Goal: Information Seeking & Learning: Learn about a topic

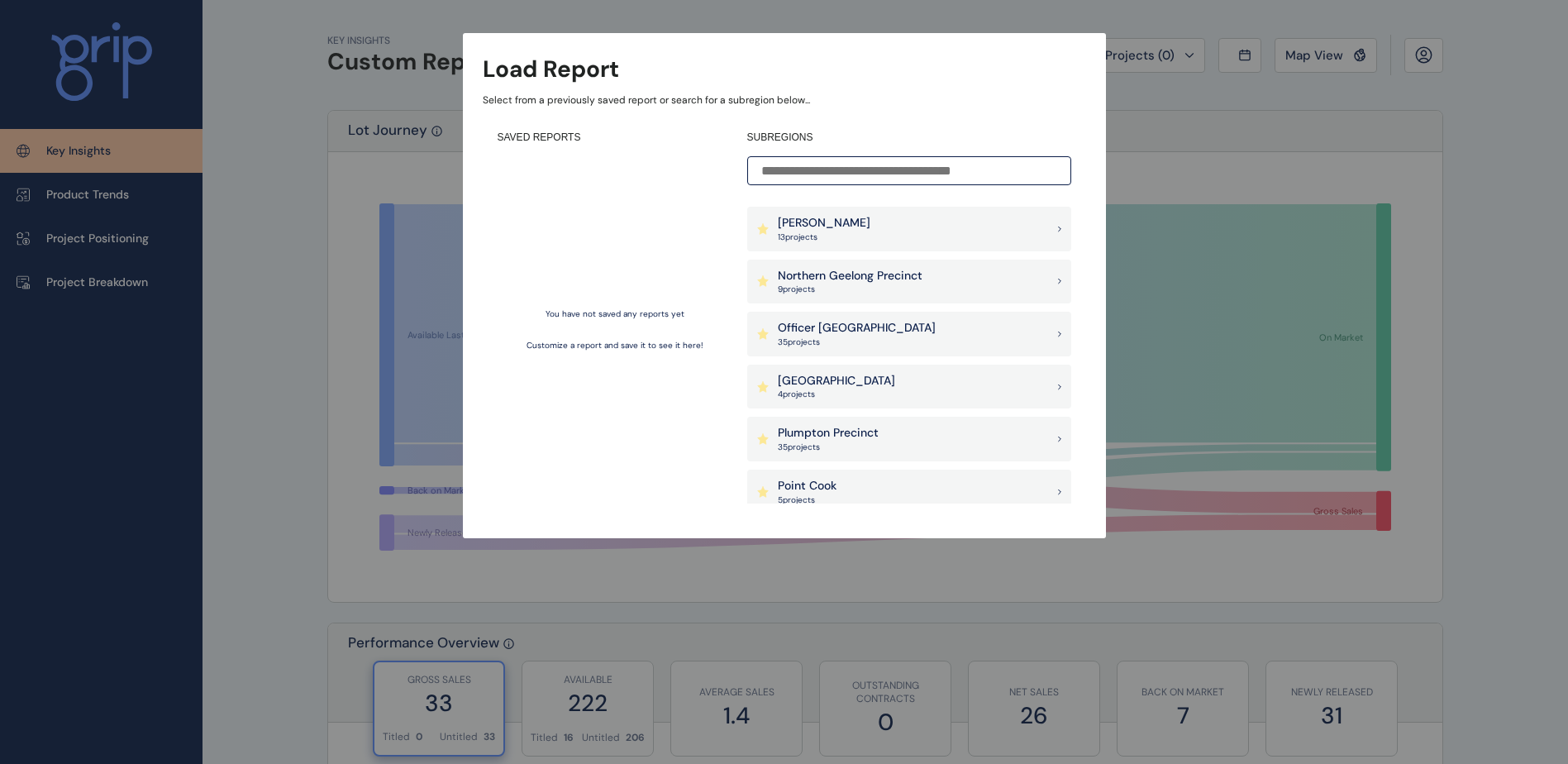
scroll to position [1075, 0]
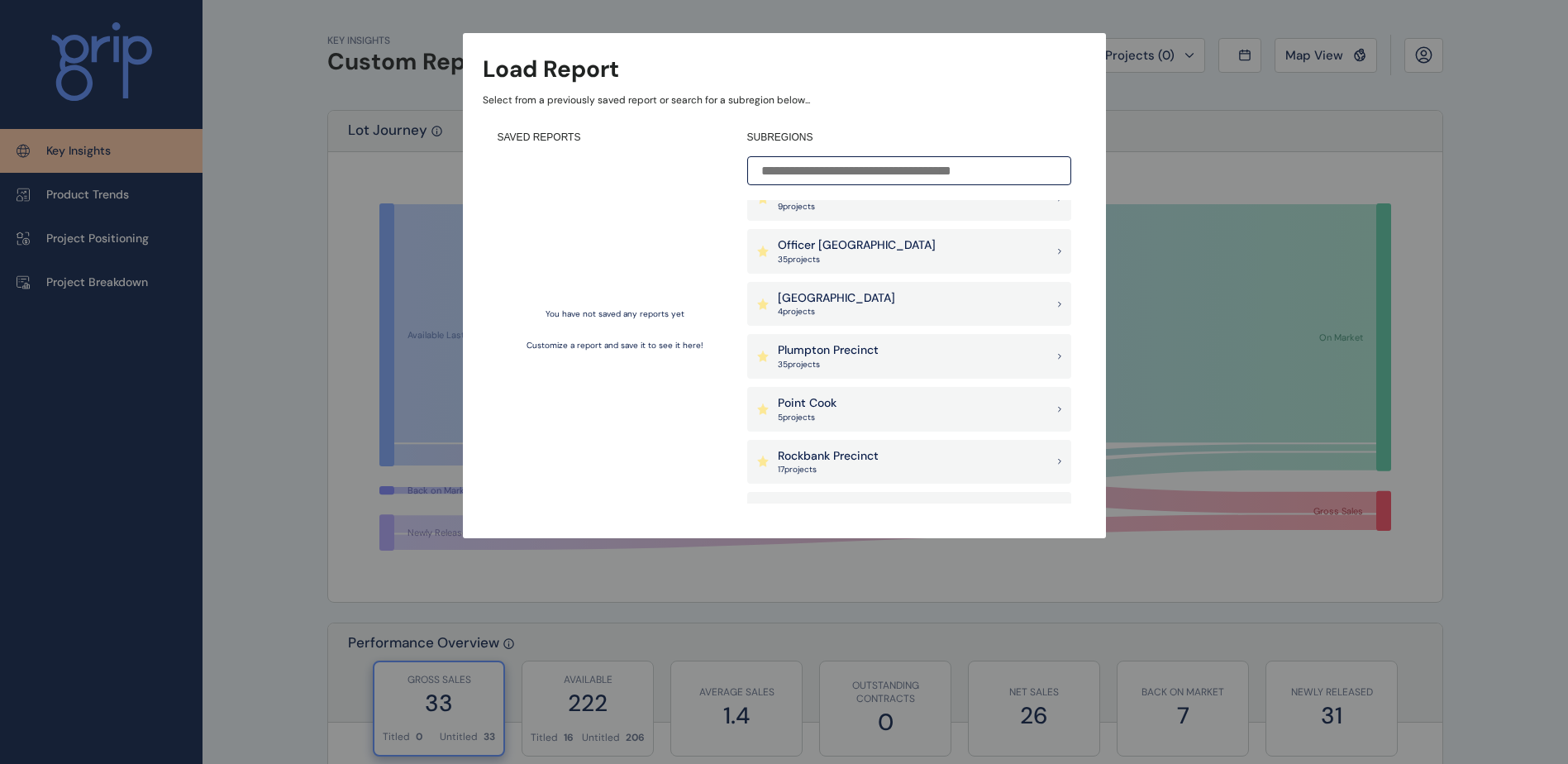
click at [834, 362] on p "35 project s" at bounding box center [828, 364] width 101 height 11
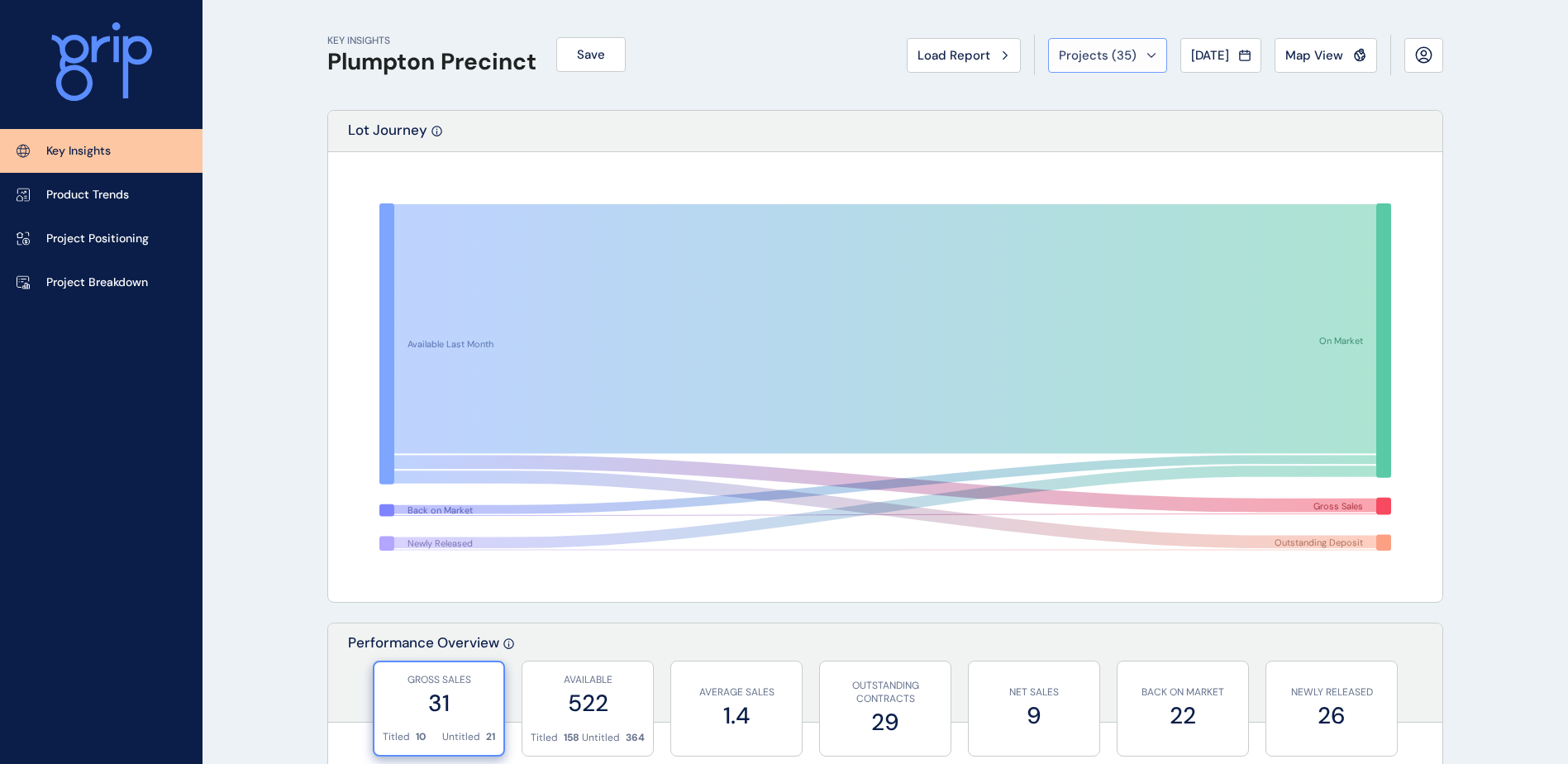
click at [1147, 57] on icon at bounding box center [1151, 55] width 9 height 5
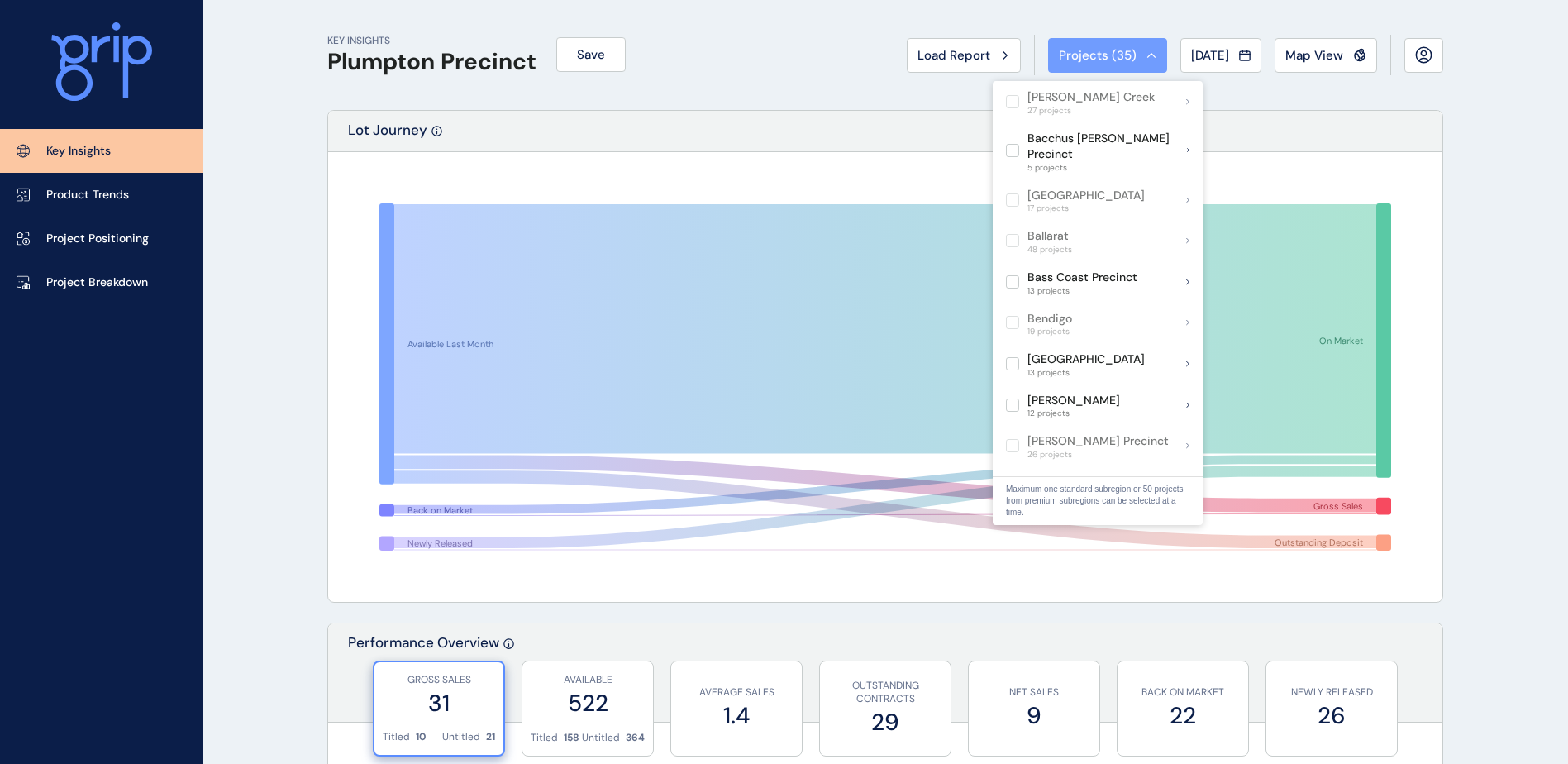
click at [1135, 58] on div "Projects ( 35 )" at bounding box center [1107, 55] width 98 height 16
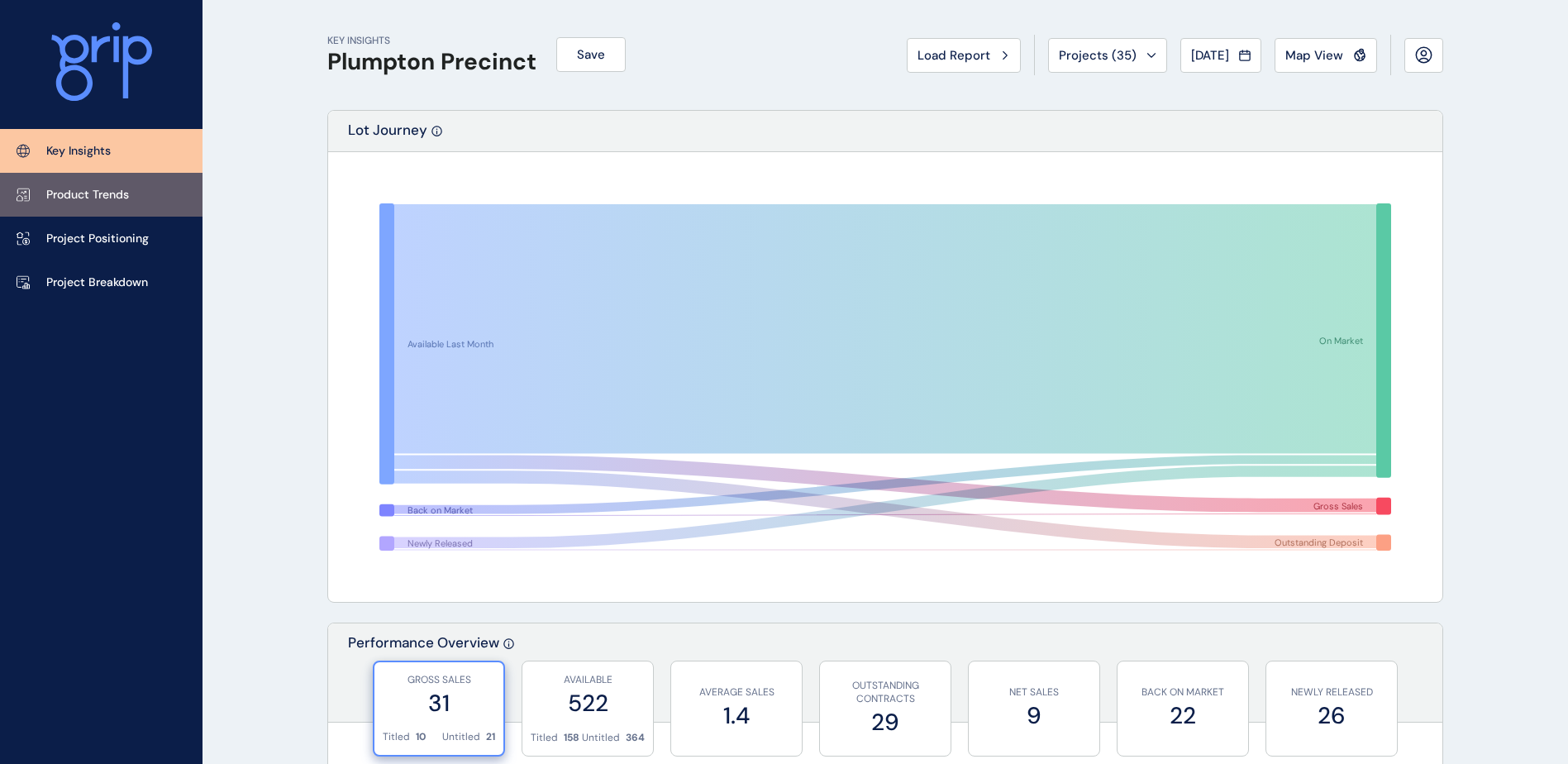
click at [96, 198] on p "Product Trends" at bounding box center [88, 194] width 83 height 16
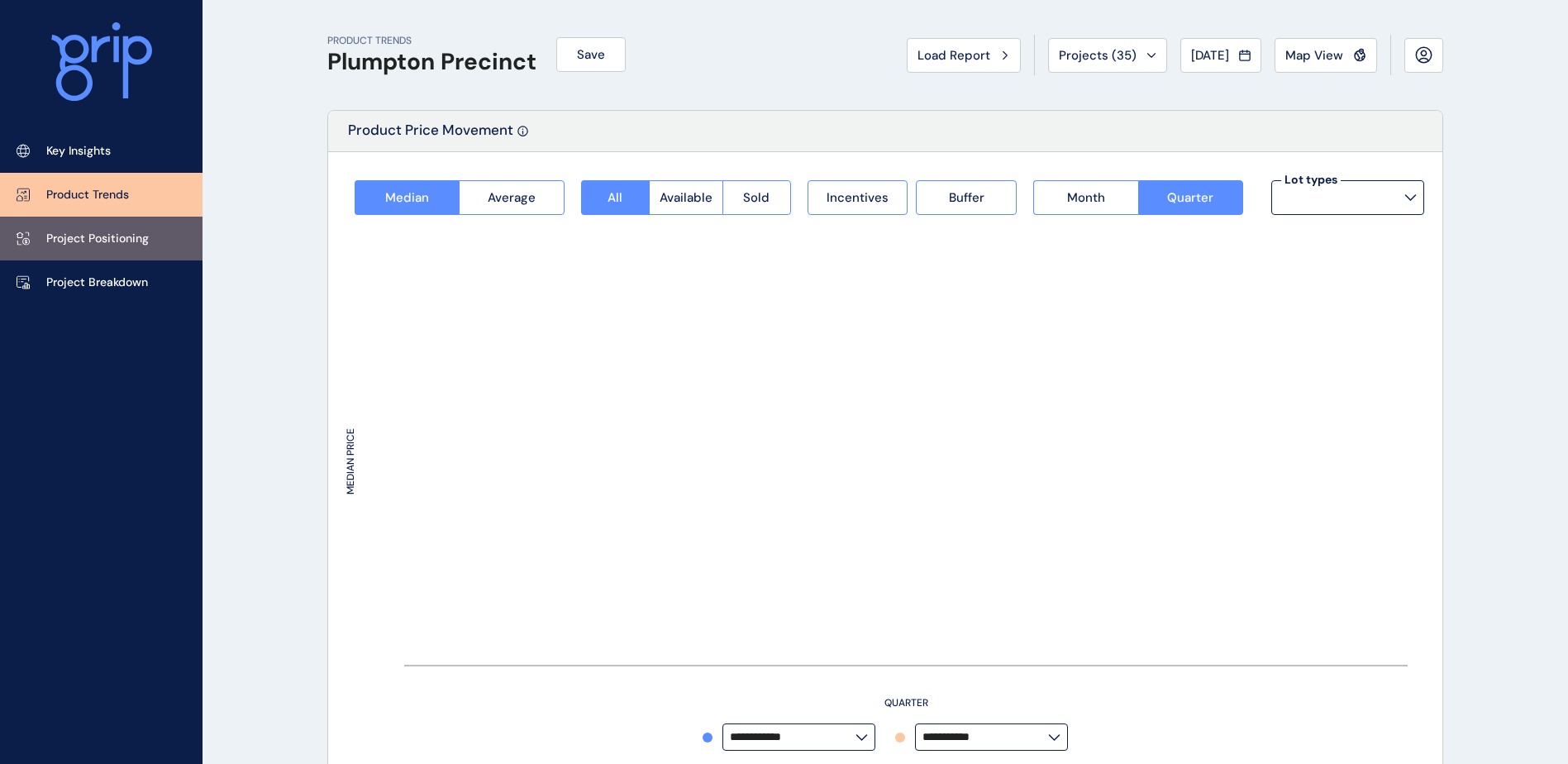
type input "**********"
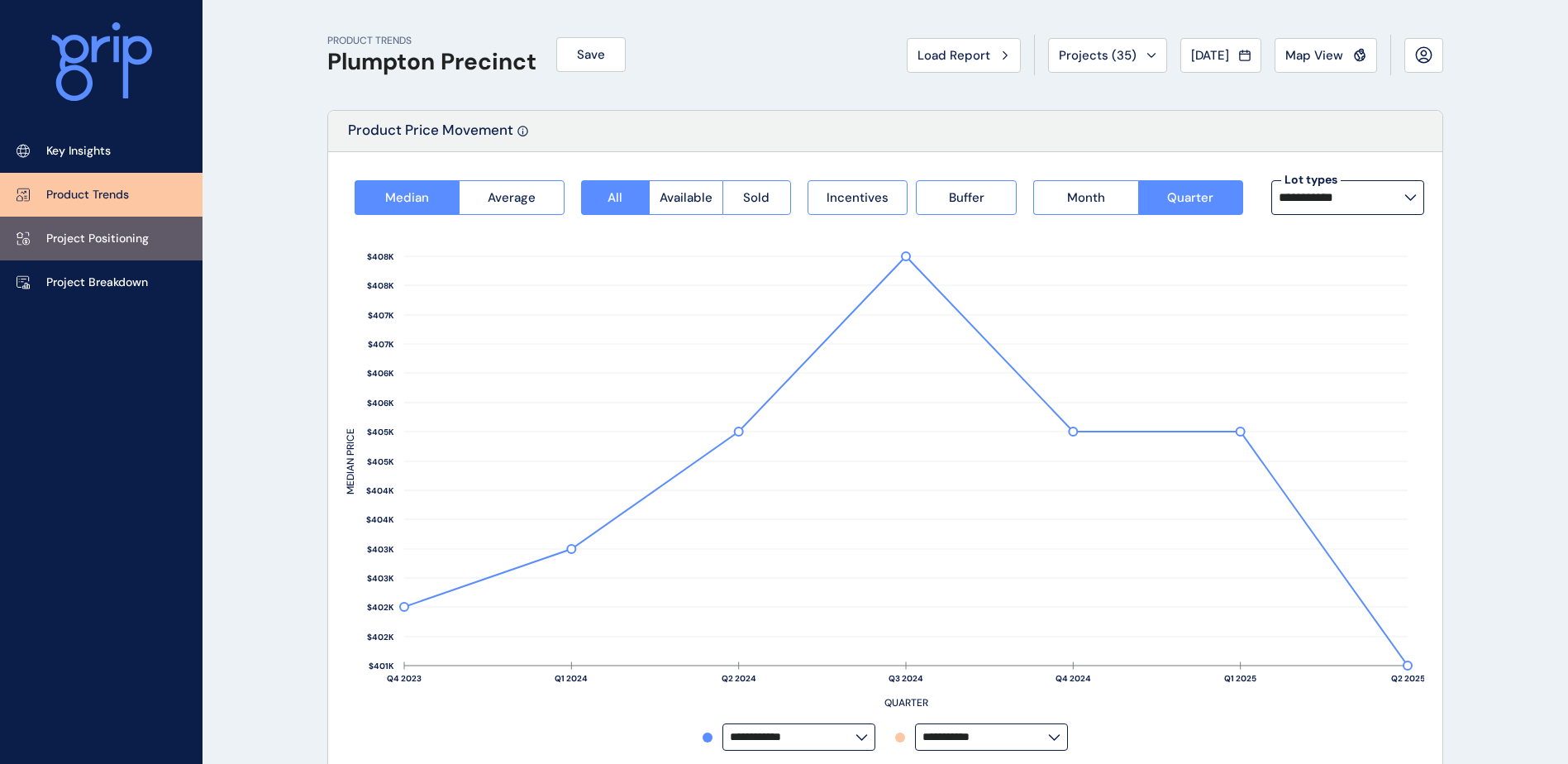
click at [96, 237] on p "Project Positioning" at bounding box center [98, 238] width 103 height 16
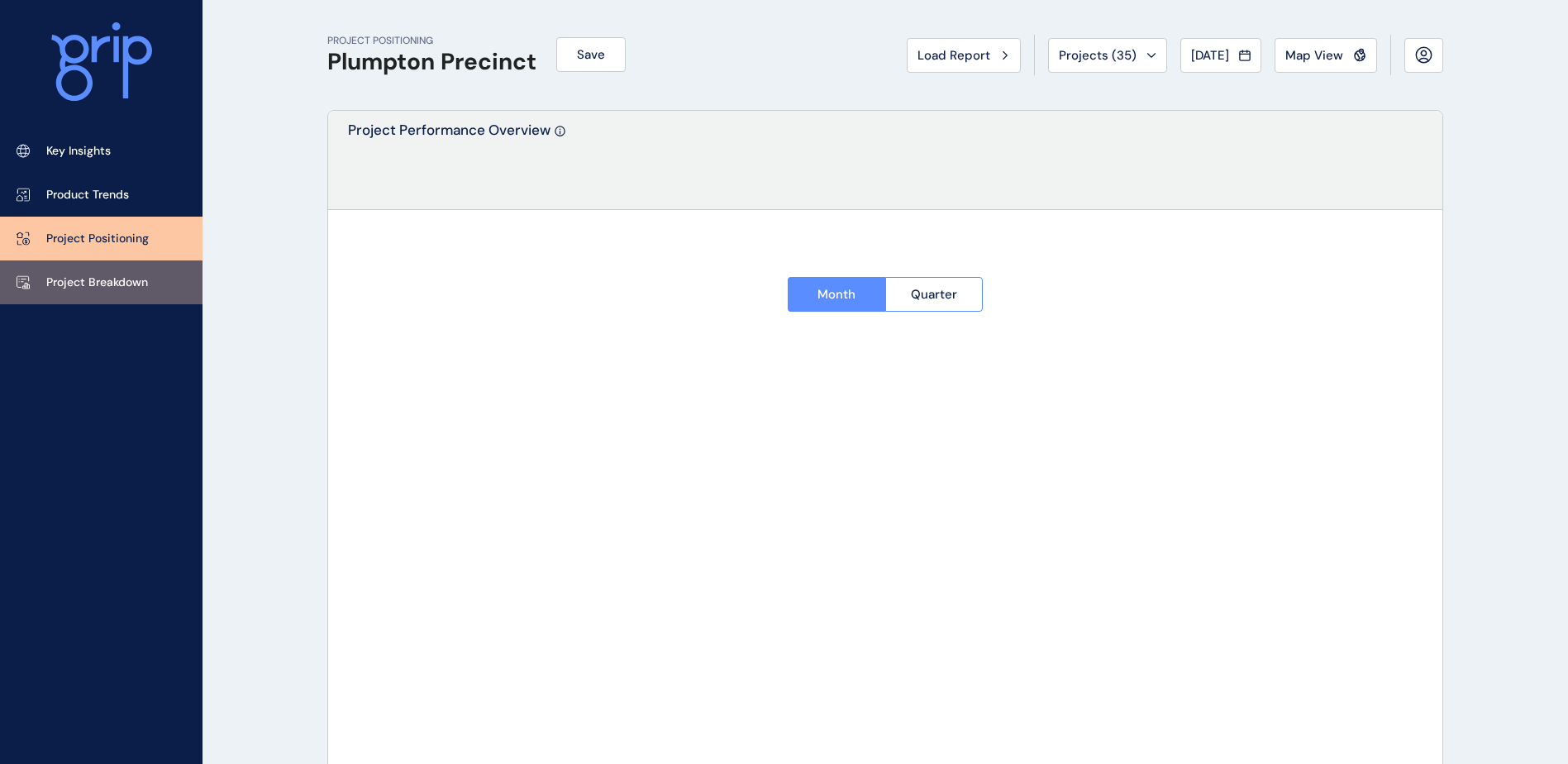
type input "**********"
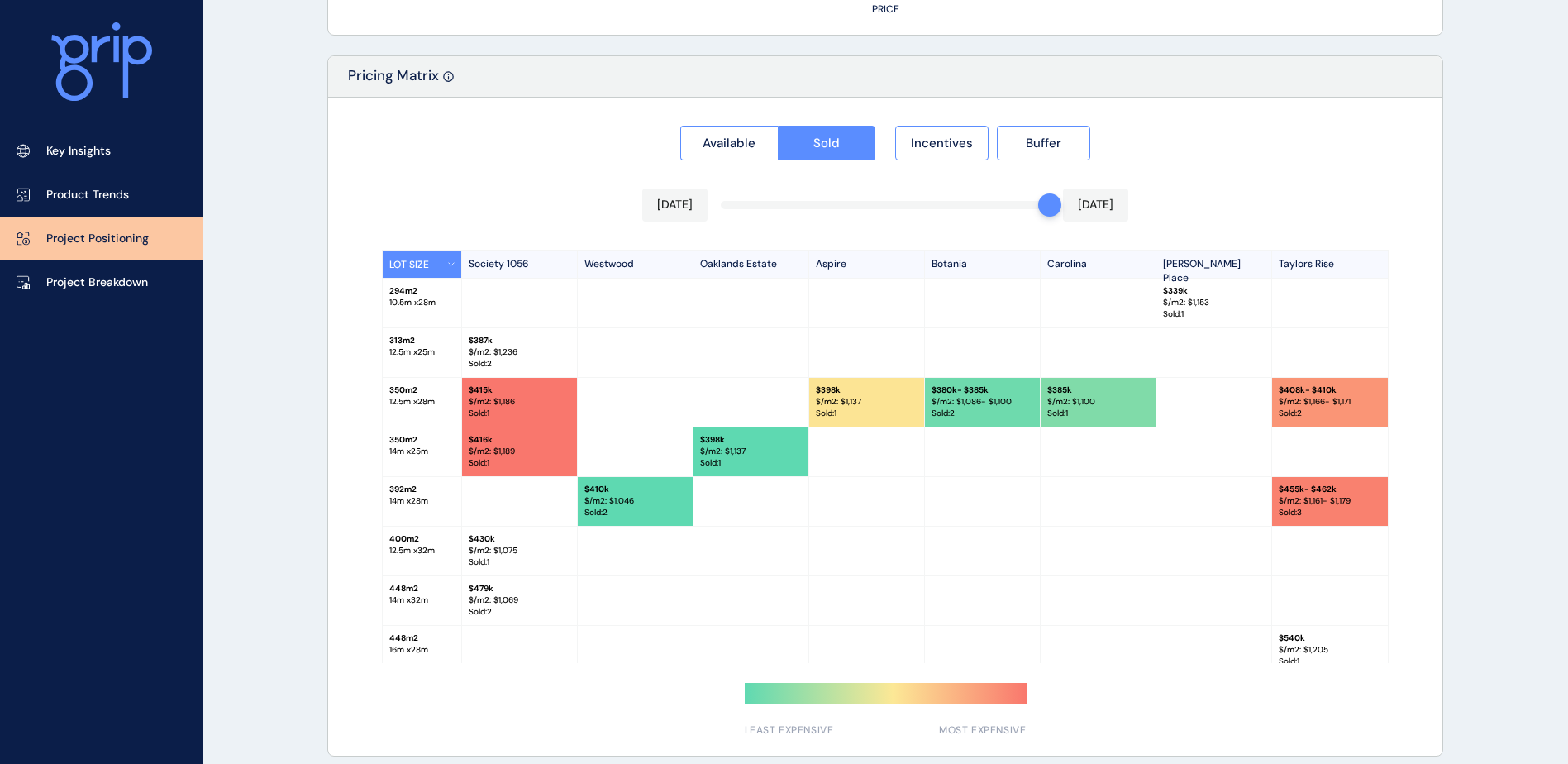
scroll to position [1525, 0]
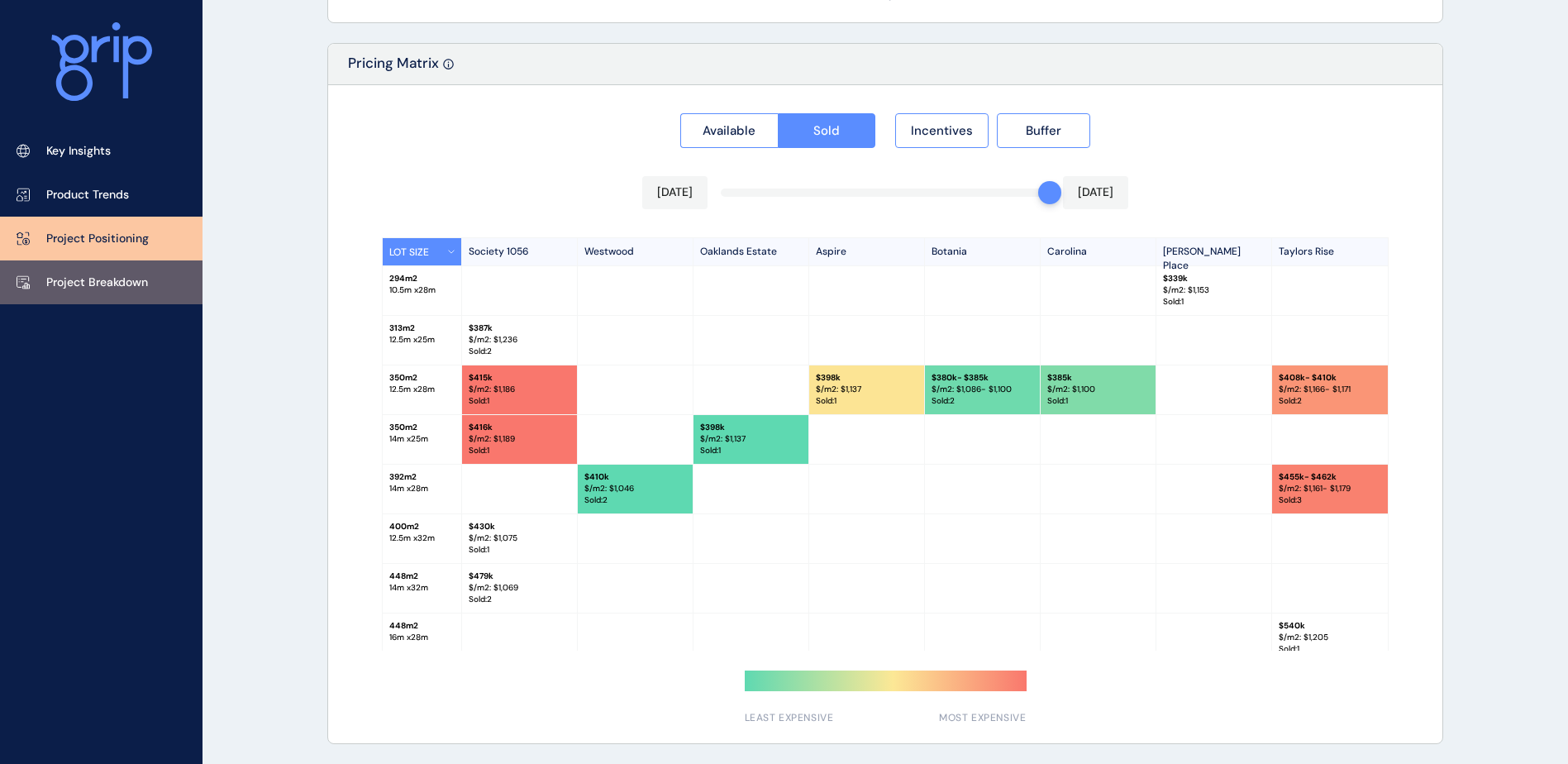
click at [46, 275] on link "Project Breakdown" at bounding box center [101, 282] width 203 height 44
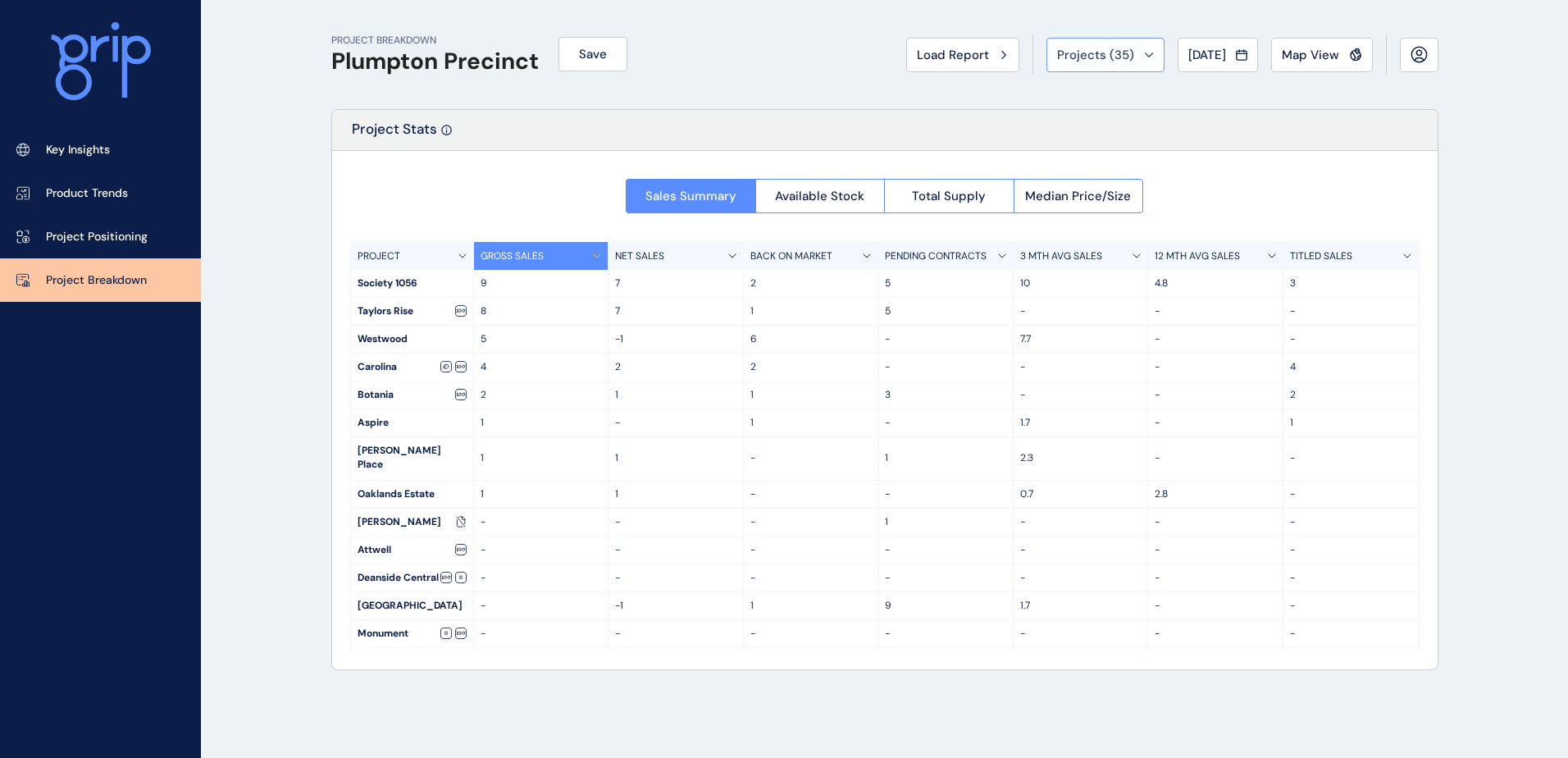
click at [1132, 57] on div "Projects ( 35 )" at bounding box center [1106, 55] width 97 height 16
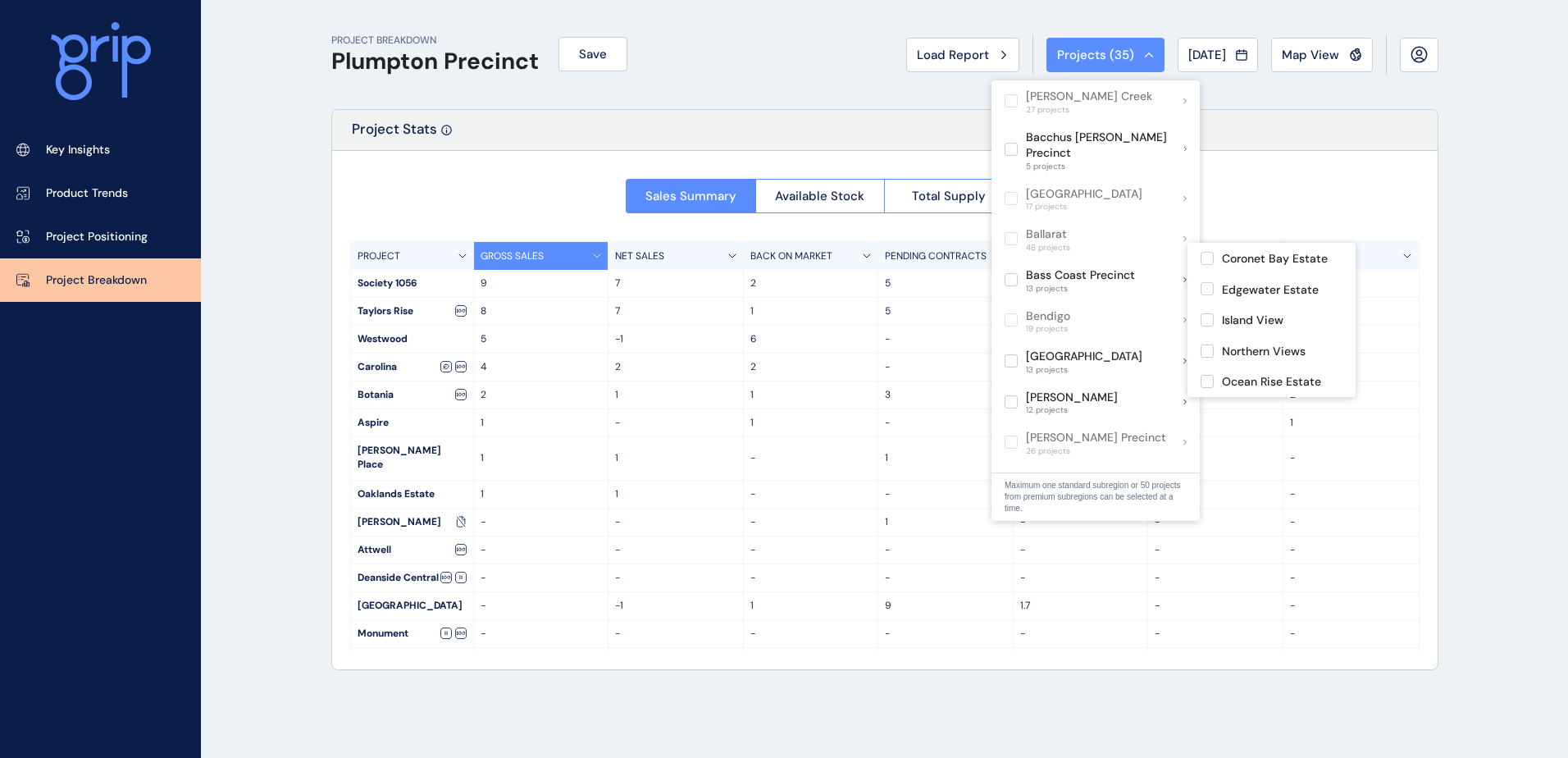
drag, startPoint x: 522, startPoint y: 188, endPoint x: 472, endPoint y: 230, distance: 65.3
click at [522, 188] on div "Sales Summary Available Stock Total Supply Median Price/Size PROJECT GROSS SALE…" at bounding box center [885, 409] width 1106 height 518
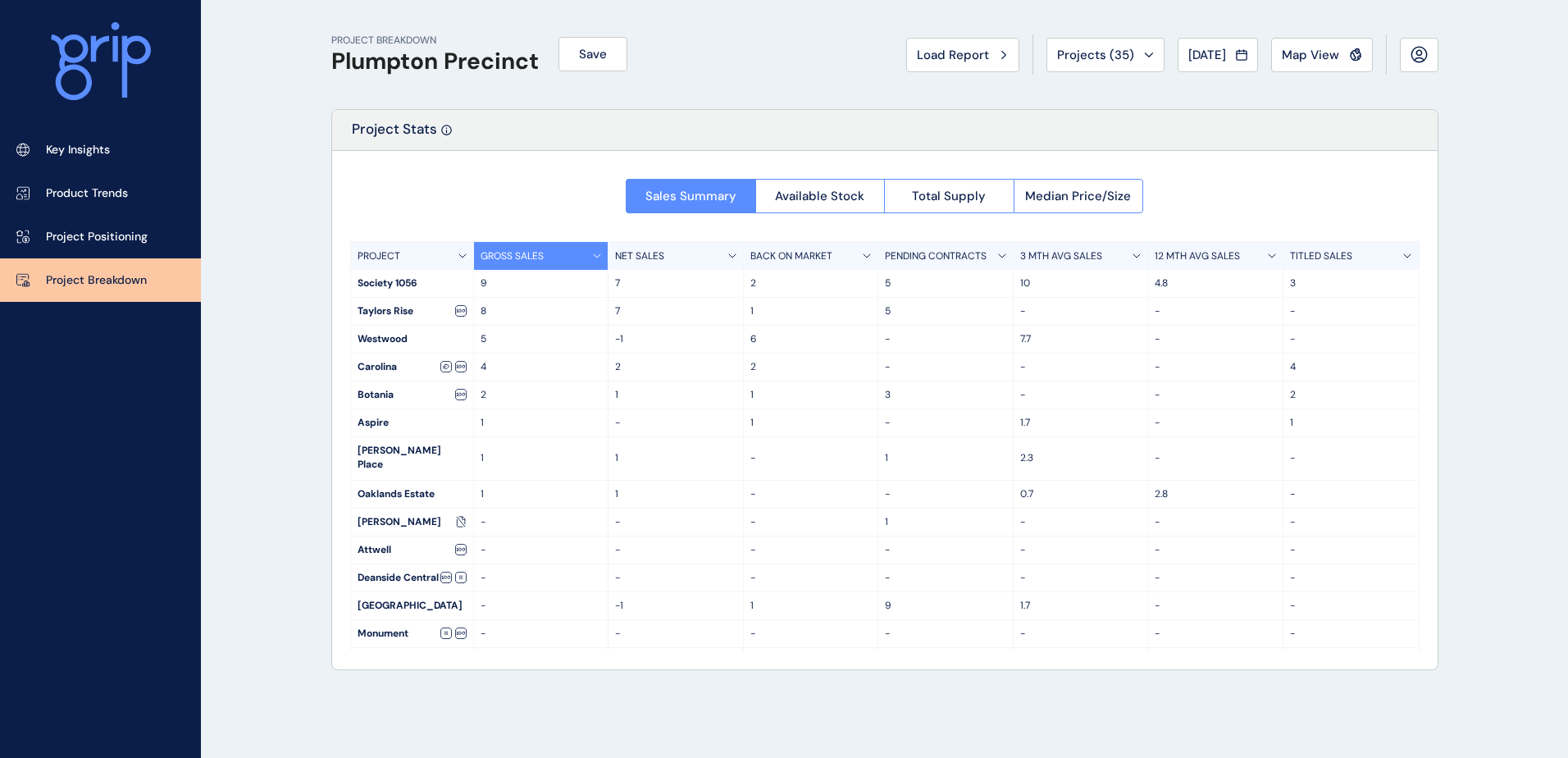
click at [422, 310] on div "Taylors Rise" at bounding box center [412, 312] width 122 height 27
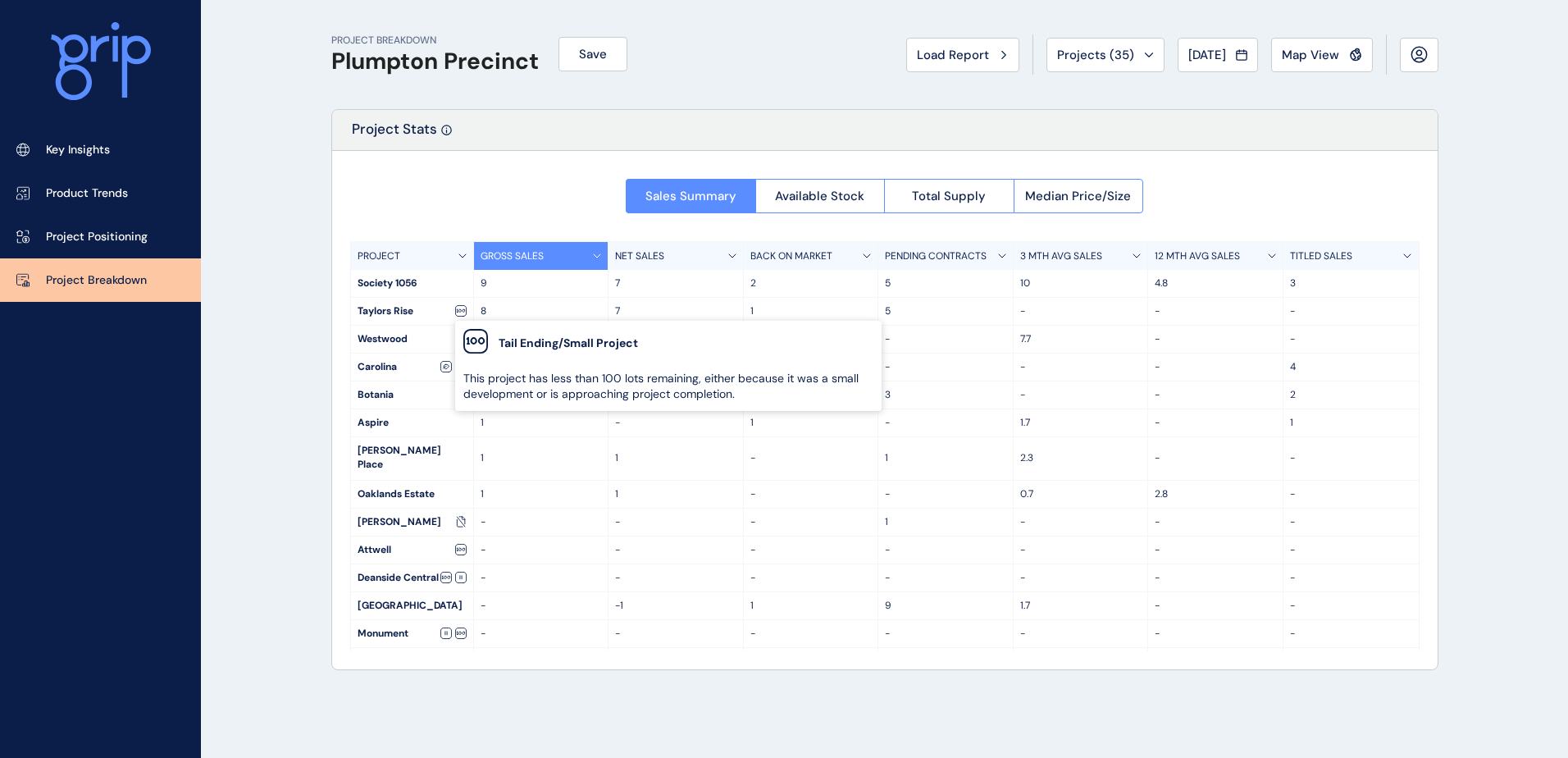
click at [459, 310] on icon at bounding box center [459, 311] width 3 height 3
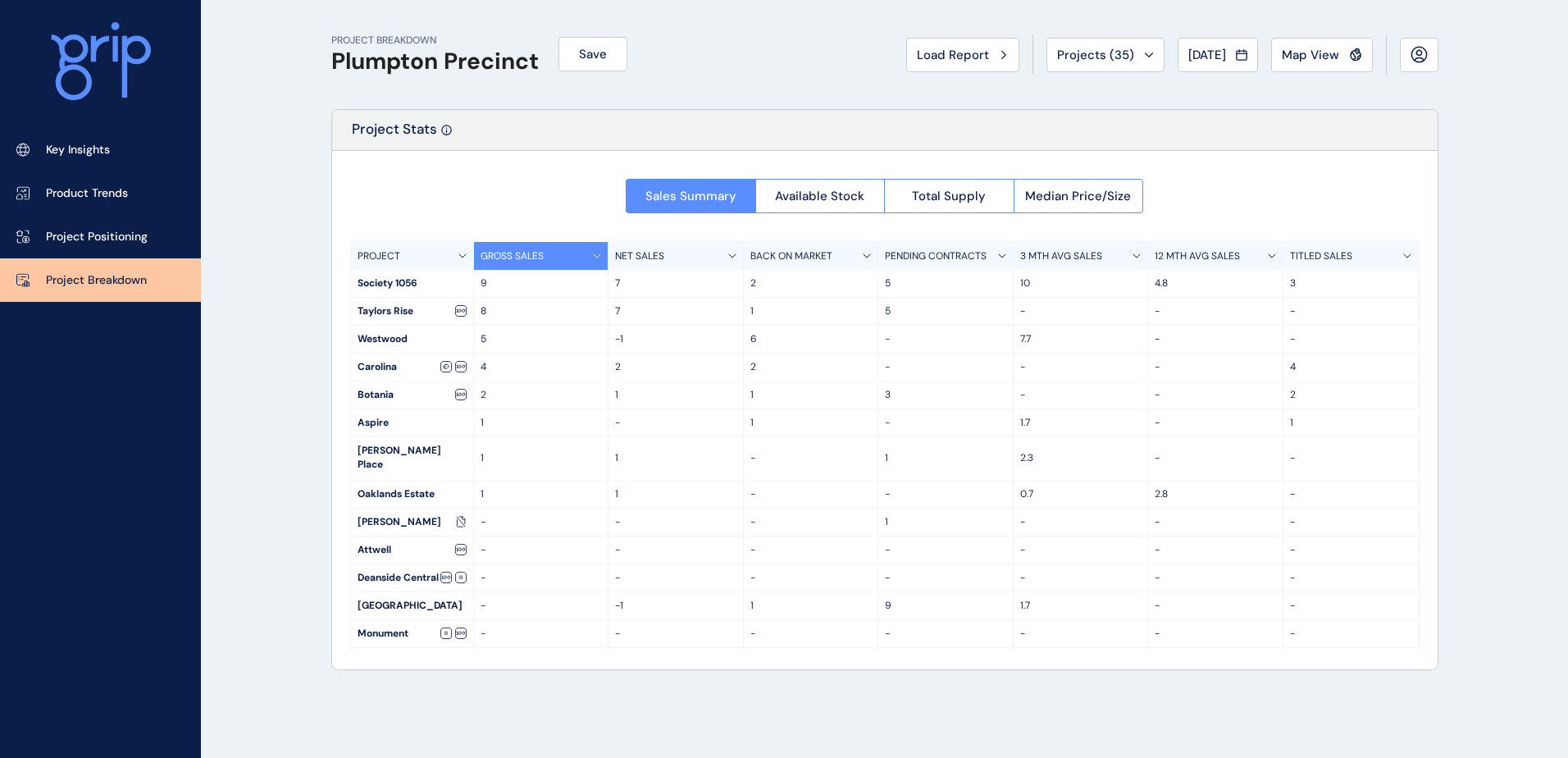
click at [377, 314] on div "Taylors Rise" at bounding box center [412, 312] width 122 height 27
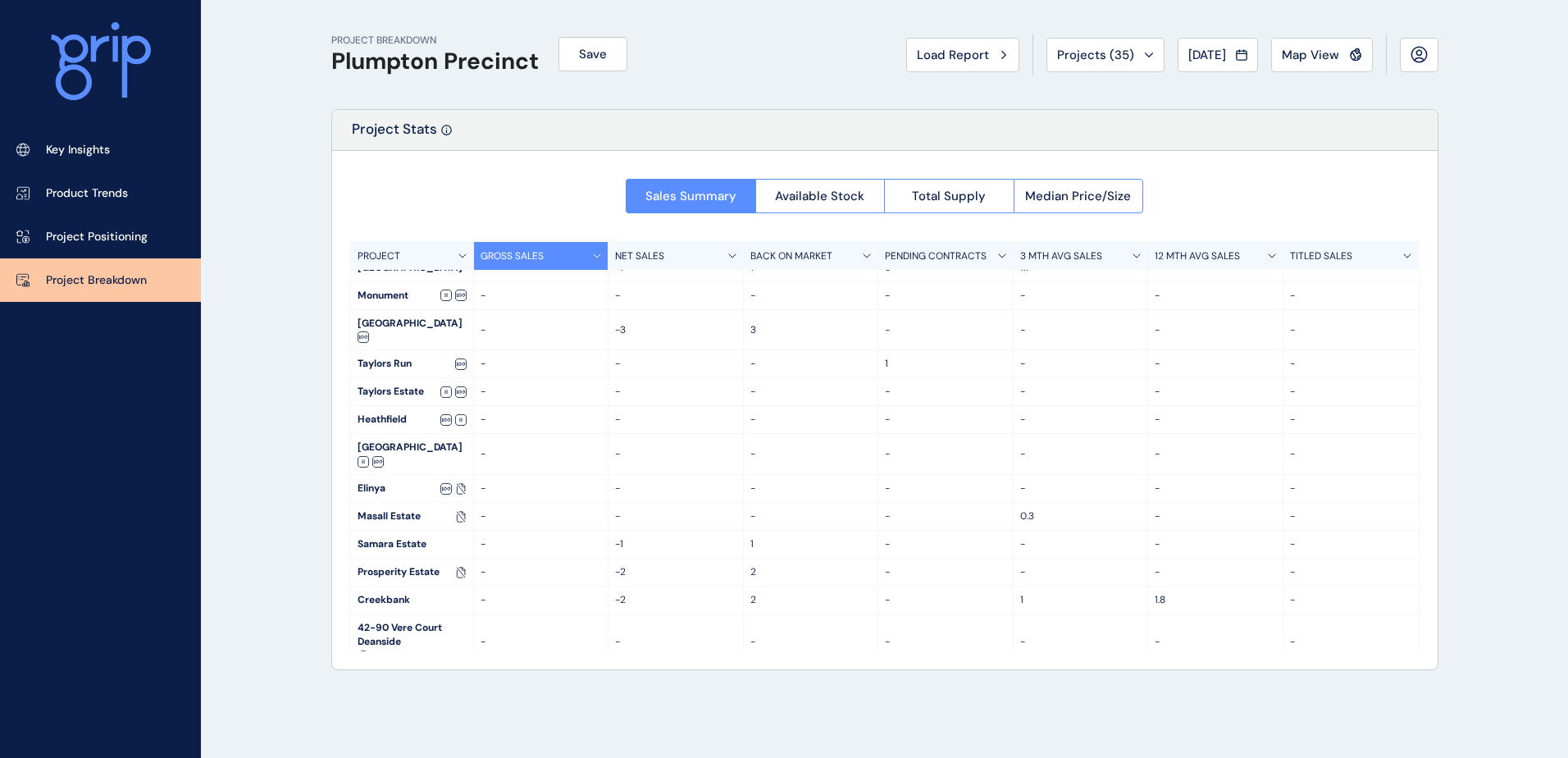
scroll to position [314, 0]
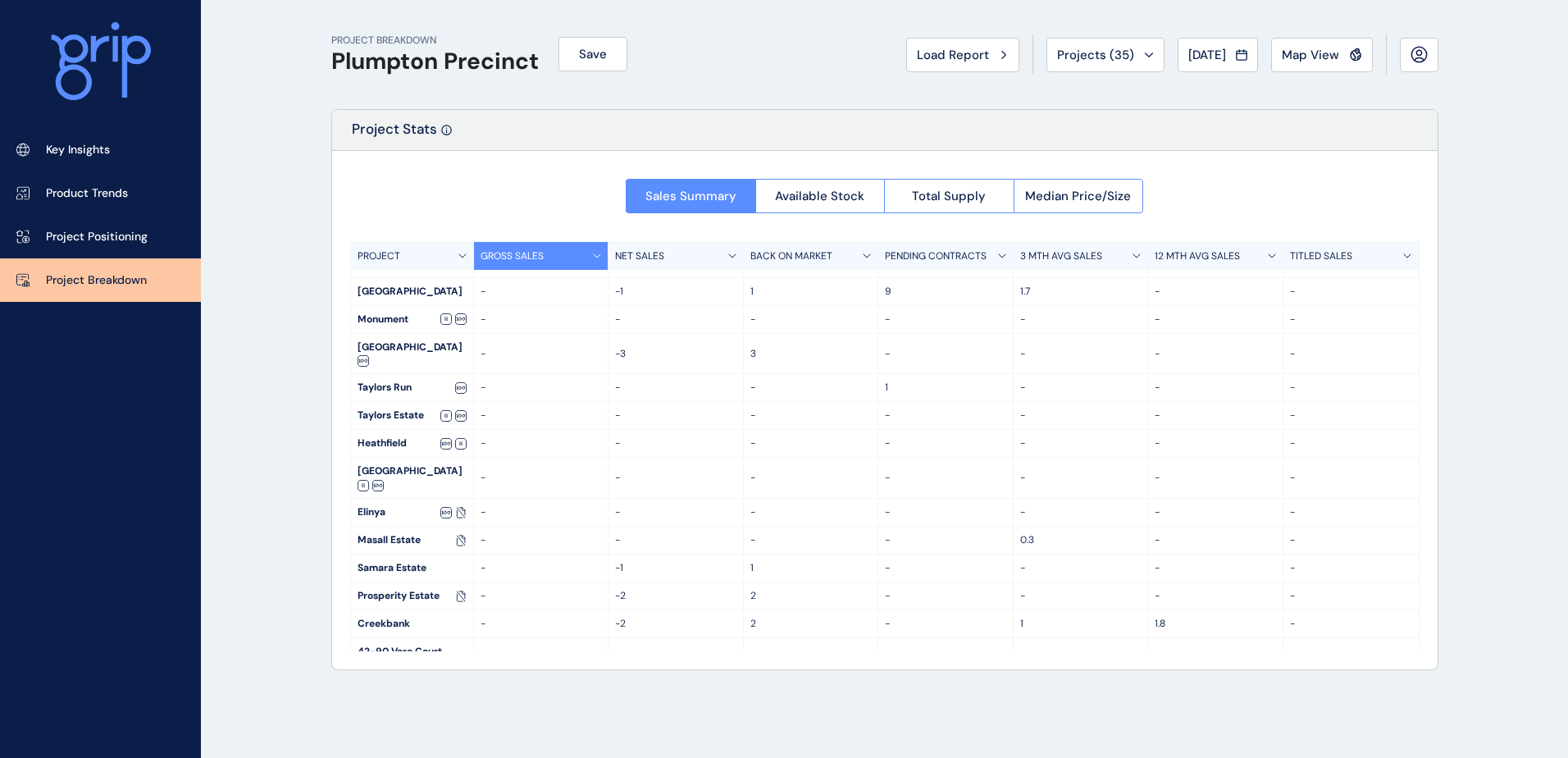
click at [399, 374] on div "Taylors Run" at bounding box center [412, 388] width 122 height 27
drag, startPoint x: 399, startPoint y: 369, endPoint x: 1177, endPoint y: 355, distance: 778.1
click at [1177, 355] on div "PROJECT GROSS SALES NET SALES BACK ON MARKET PENDING CONTRACTS 3 MTH AVG SALES …" at bounding box center [885, 446] width 1070 height 410
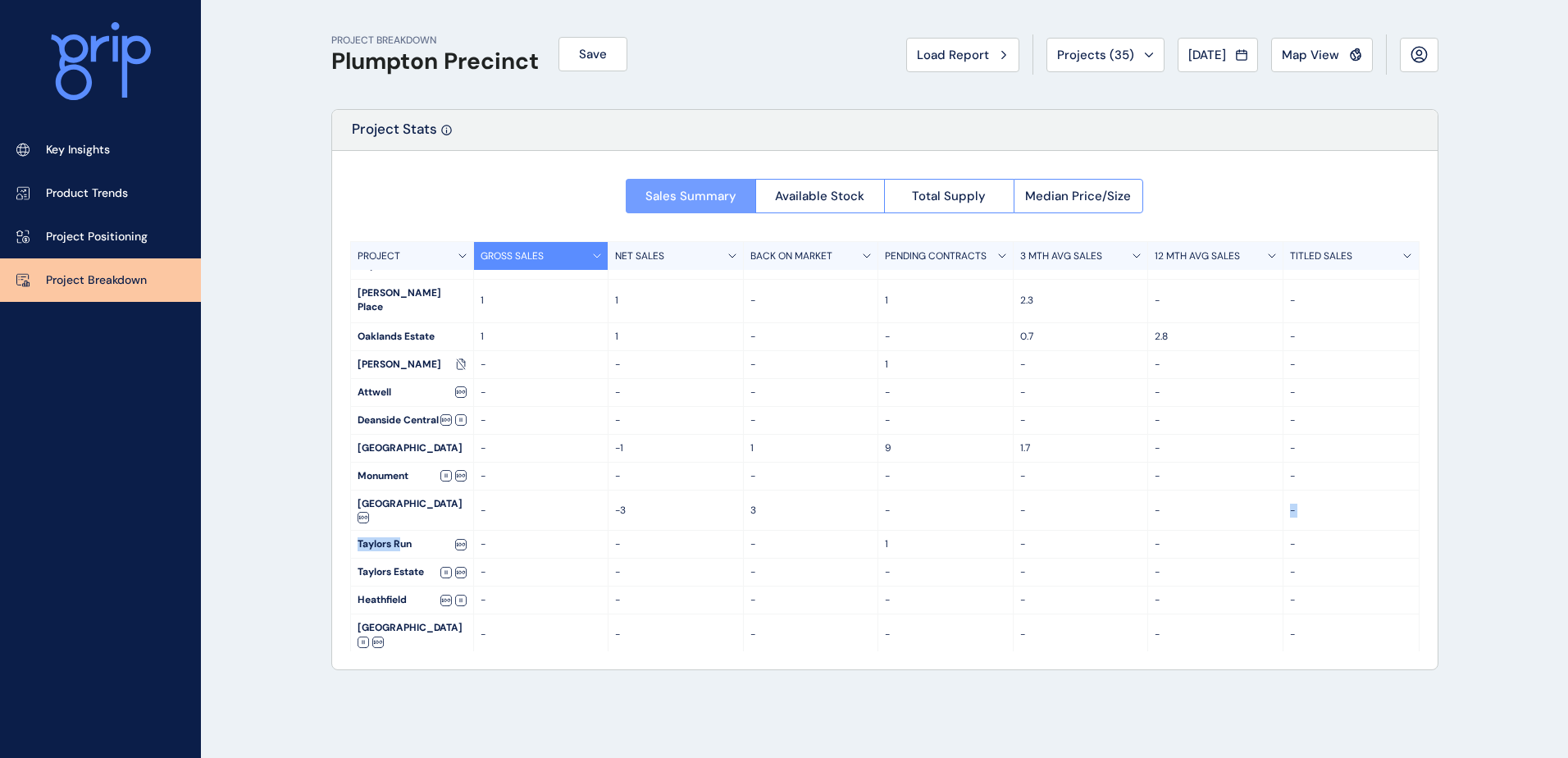
scroll to position [69, 0]
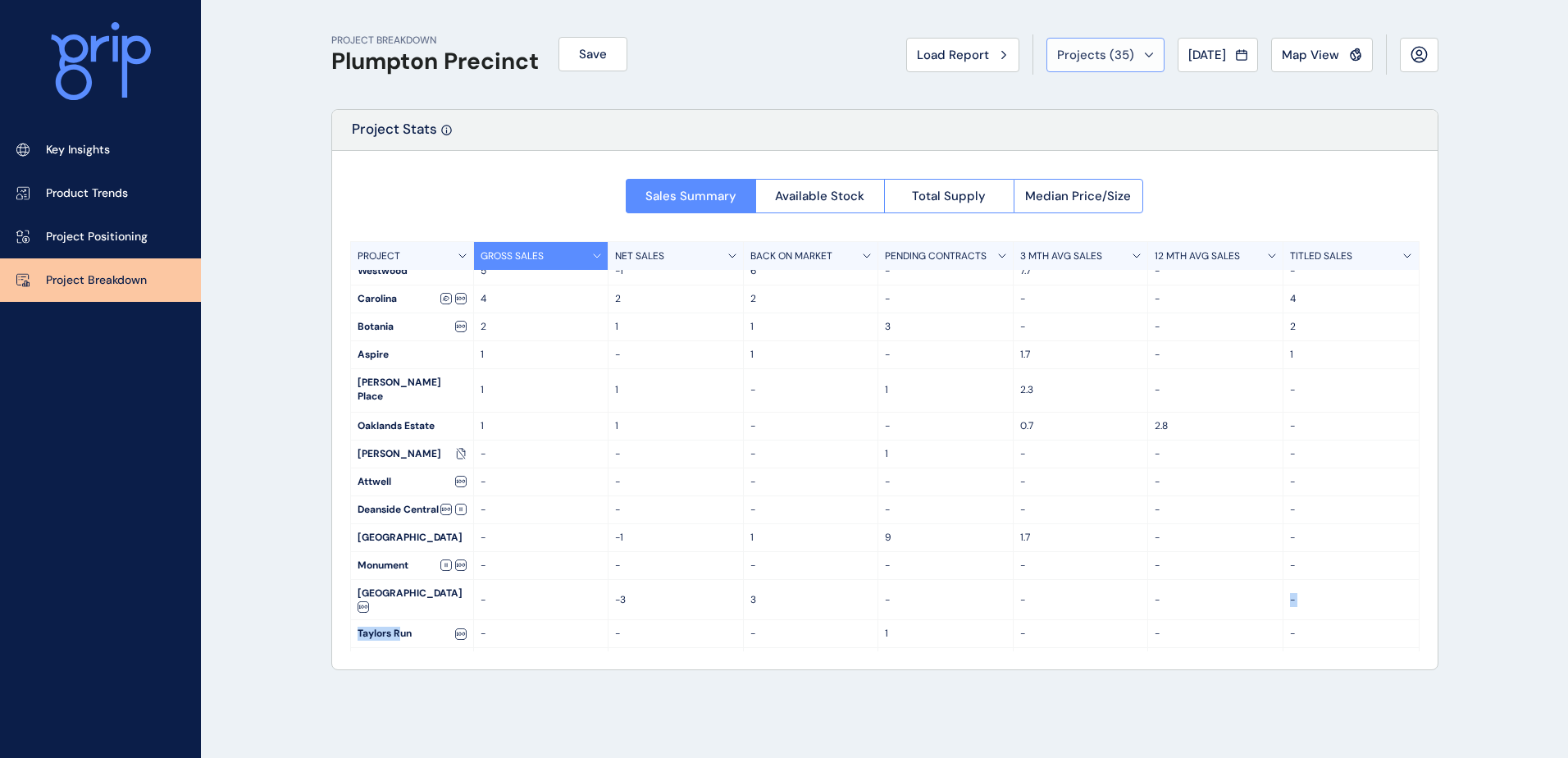
click at [1140, 49] on div "Projects ( 35 )" at bounding box center [1106, 55] width 97 height 16
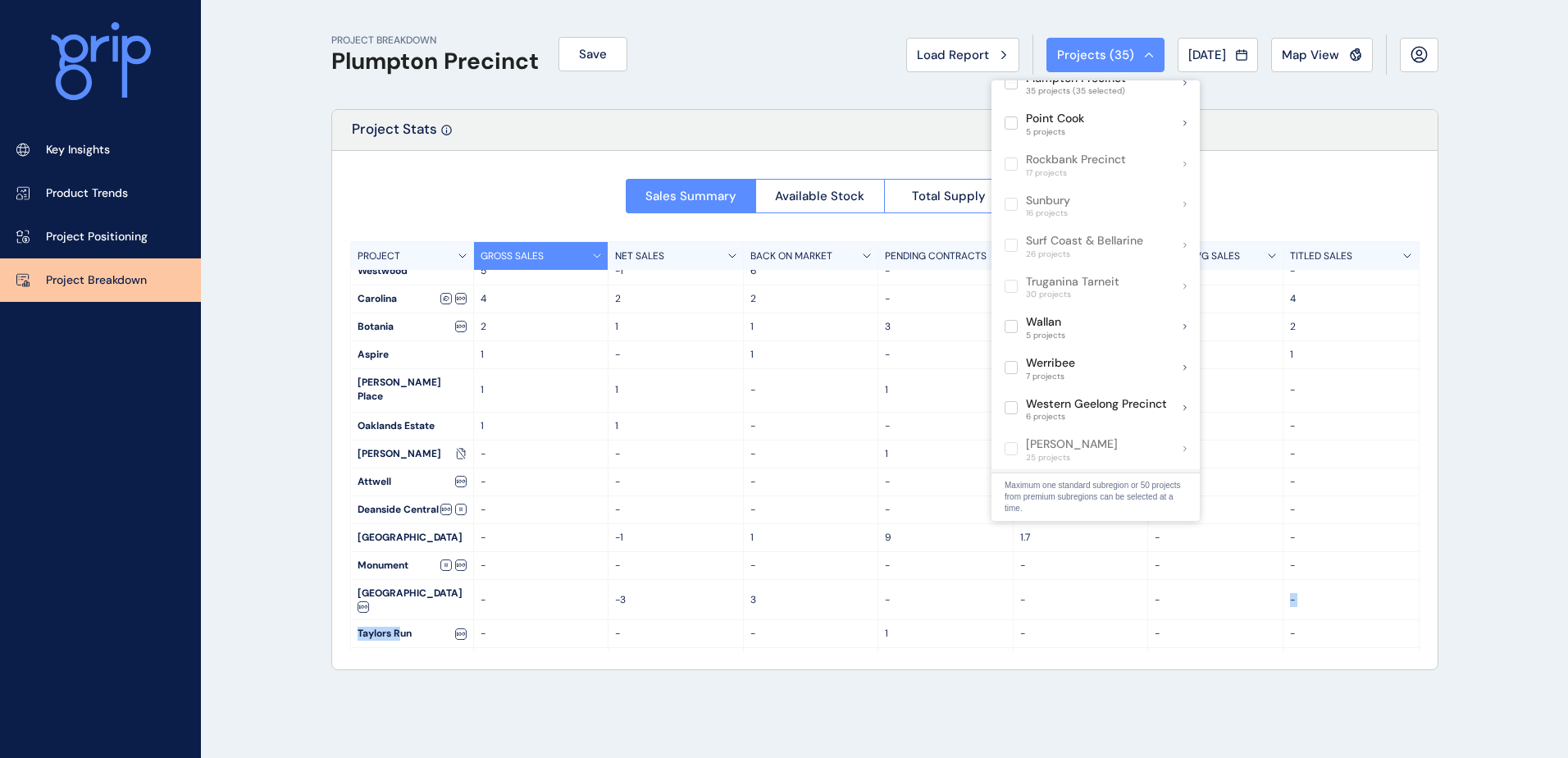
scroll to position [882, 0]
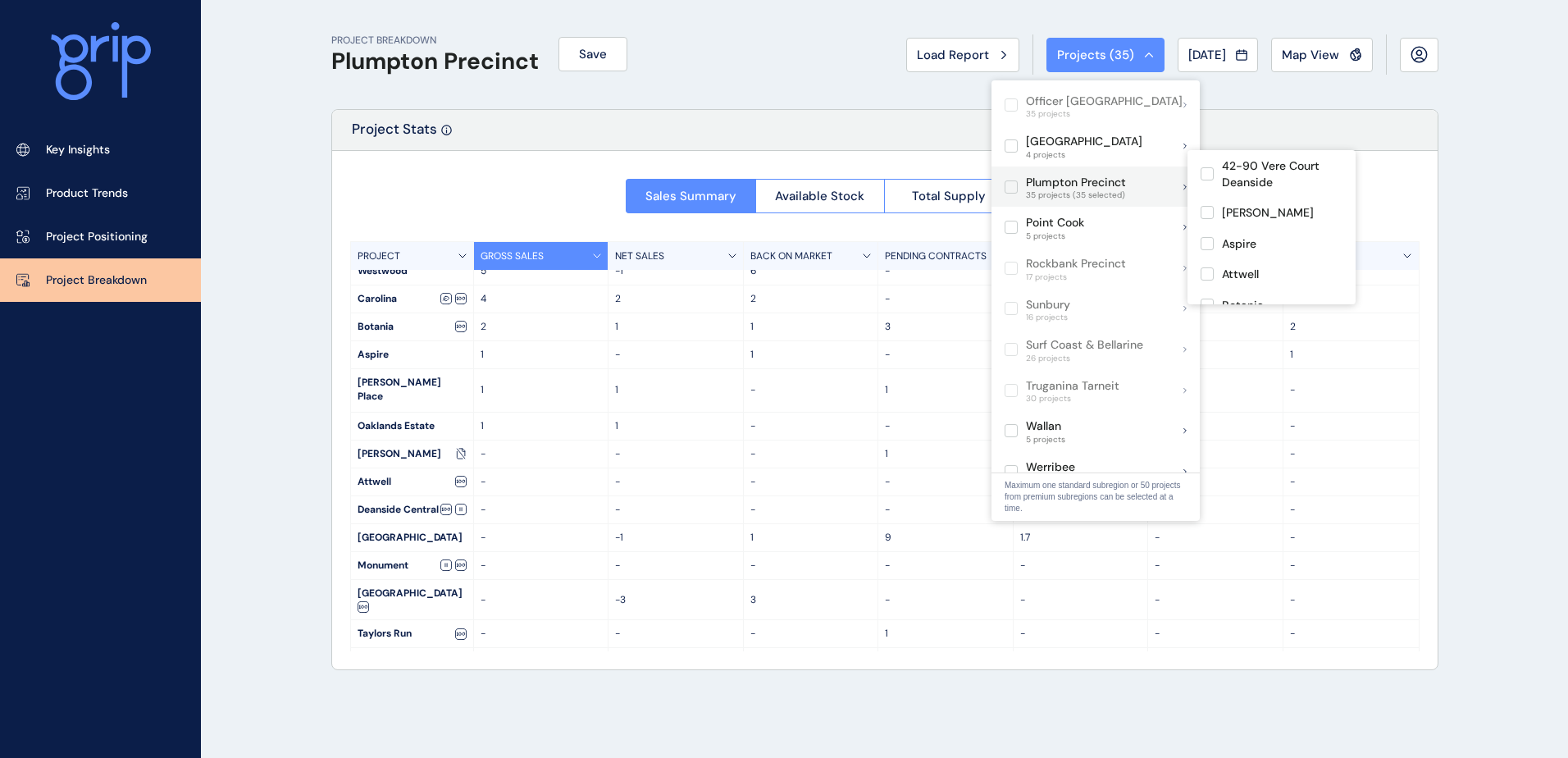
click at [1184, 176] on div "Plumpton Precinct 35 projects (35 selected)" at bounding box center [1095, 187] width 208 height 41
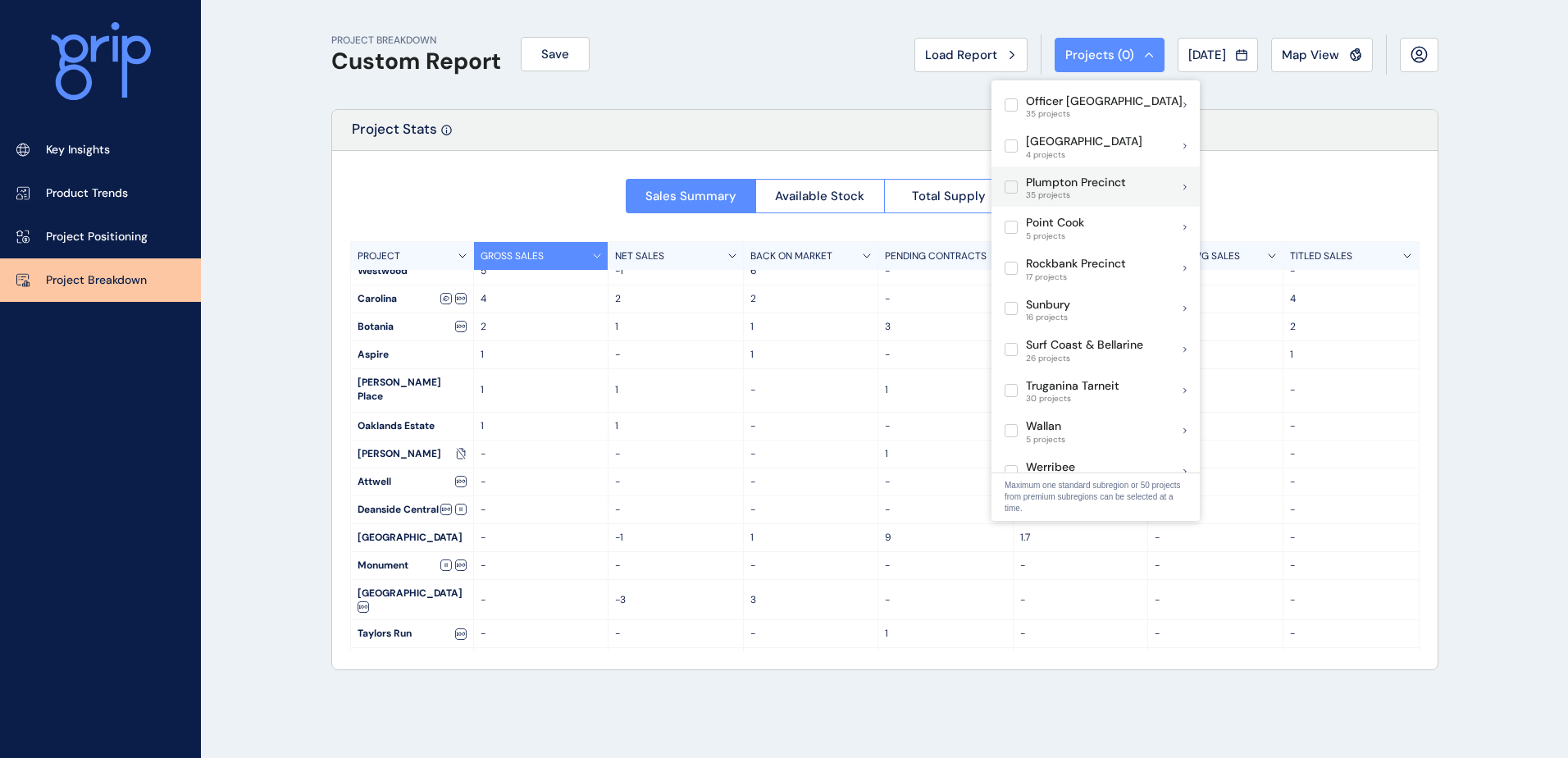
click at [1017, 181] on label at bounding box center [1011, 187] width 13 height 13
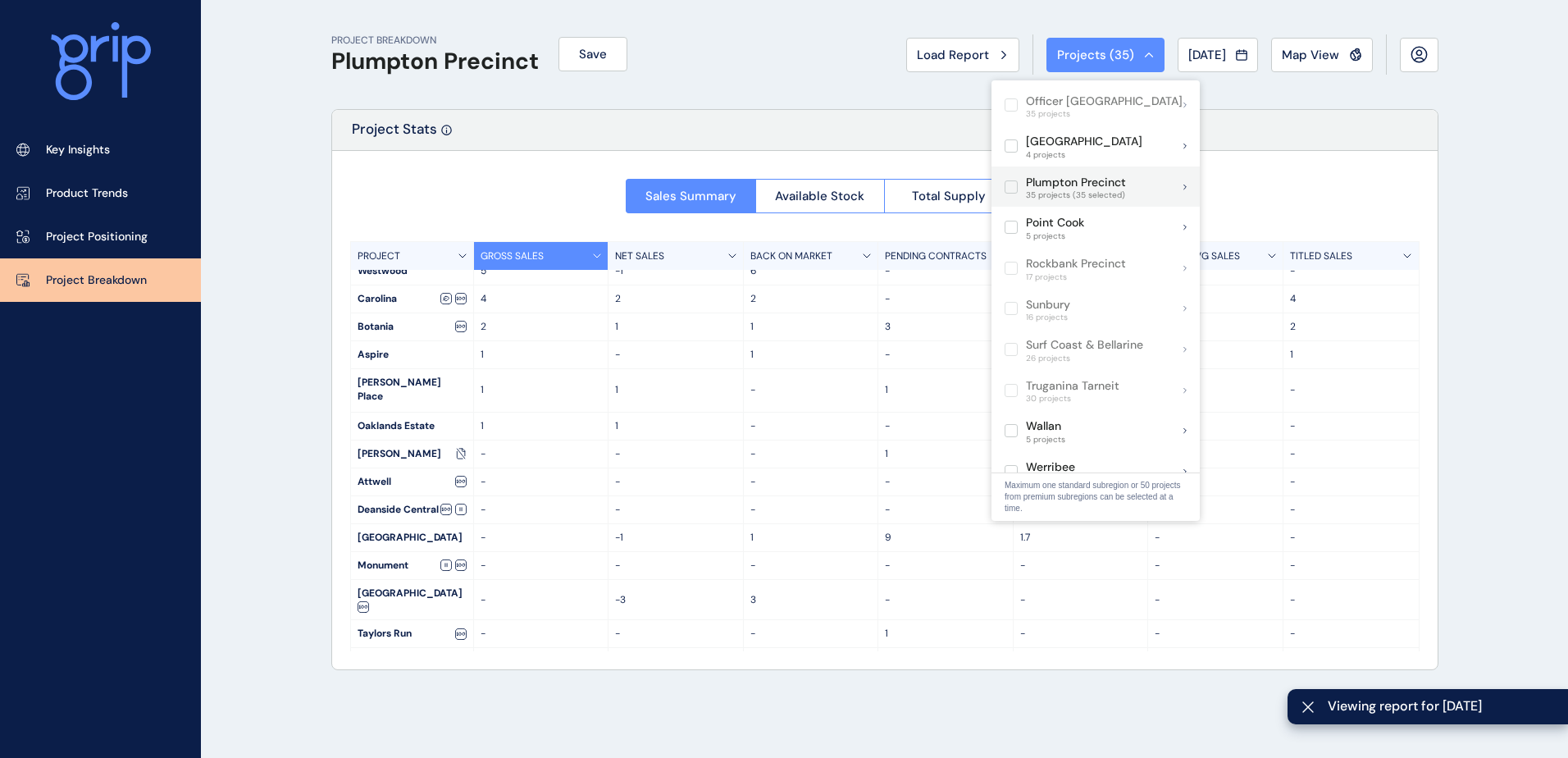
click at [1013, 181] on label at bounding box center [1011, 187] width 13 height 13
click at [1178, 174] on div "Plumpton Precinct 35 projects" at bounding box center [1095, 187] width 208 height 41
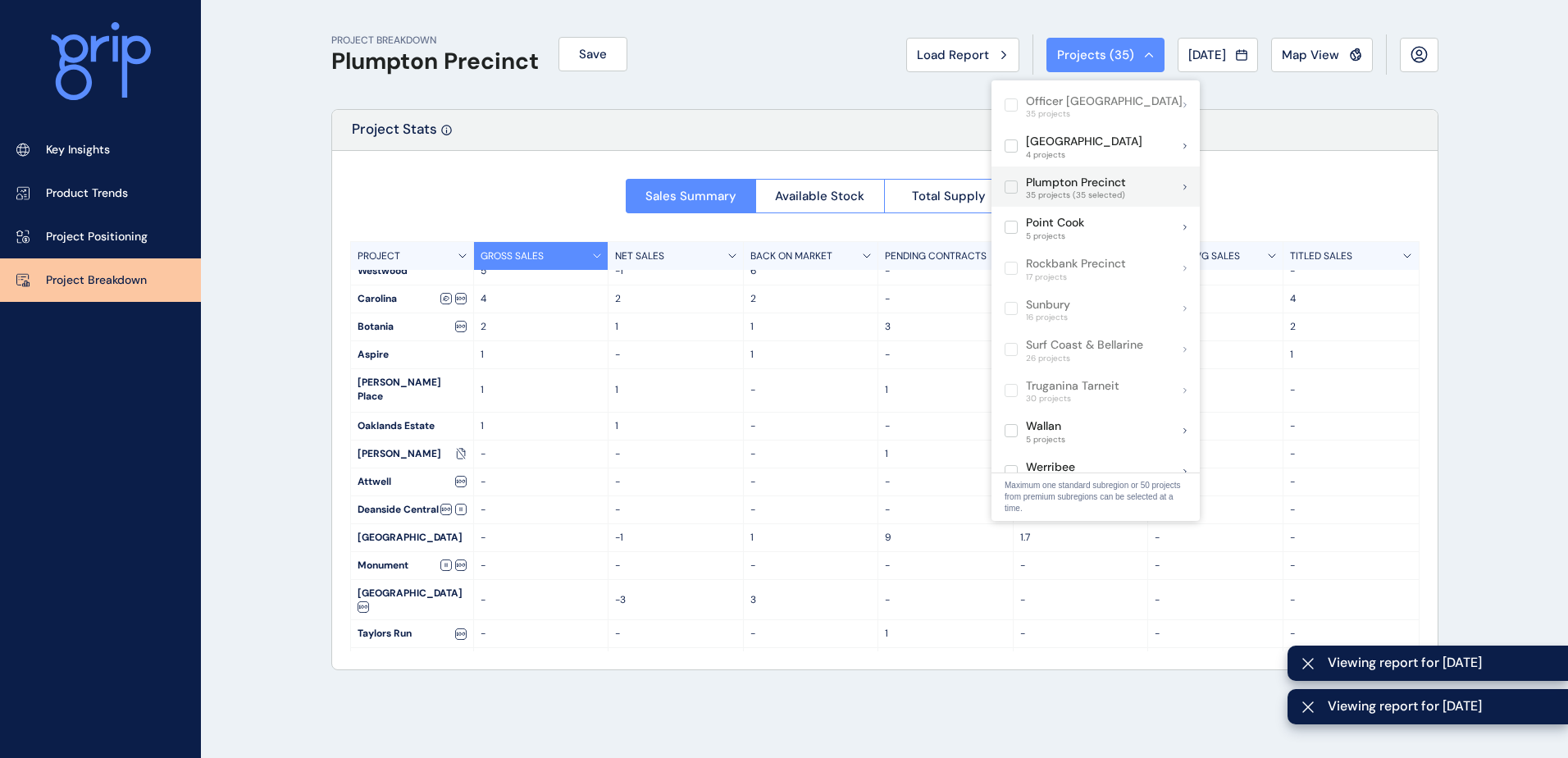
click at [1183, 184] on icon at bounding box center [1185, 188] width 3 height 7
click at [1186, 185] on icon at bounding box center [1185, 187] width 3 height 4
click at [1122, 175] on p "Plumpton Precinct" at bounding box center [1076, 182] width 100 height 16
click at [1182, 166] on div "Plumpton Precinct 35 projects" at bounding box center [1095, 187] width 208 height 41
click at [1185, 184] on icon at bounding box center [1185, 188] width 3 height 7
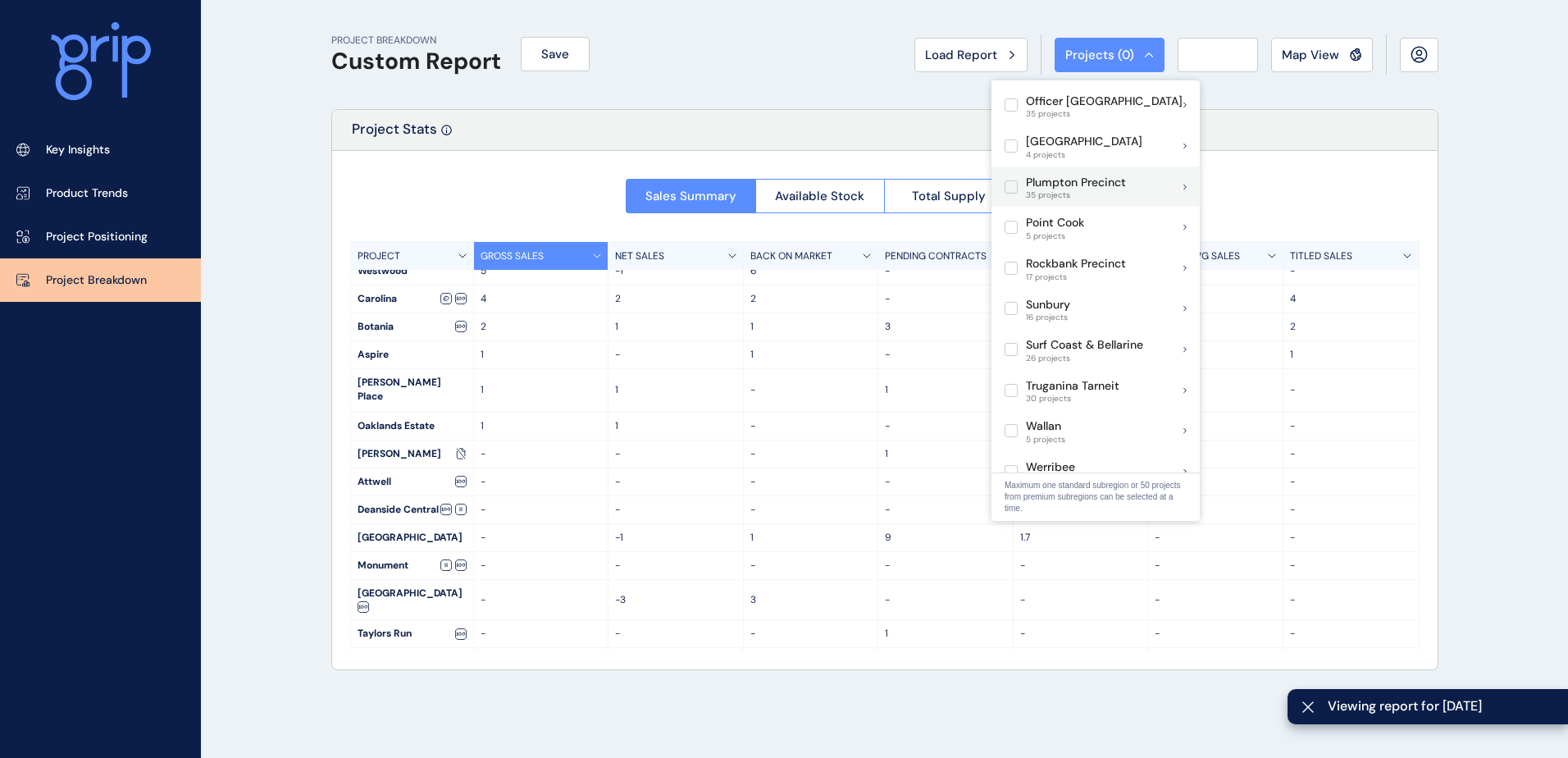
click at [1185, 184] on icon at bounding box center [1185, 188] width 3 height 7
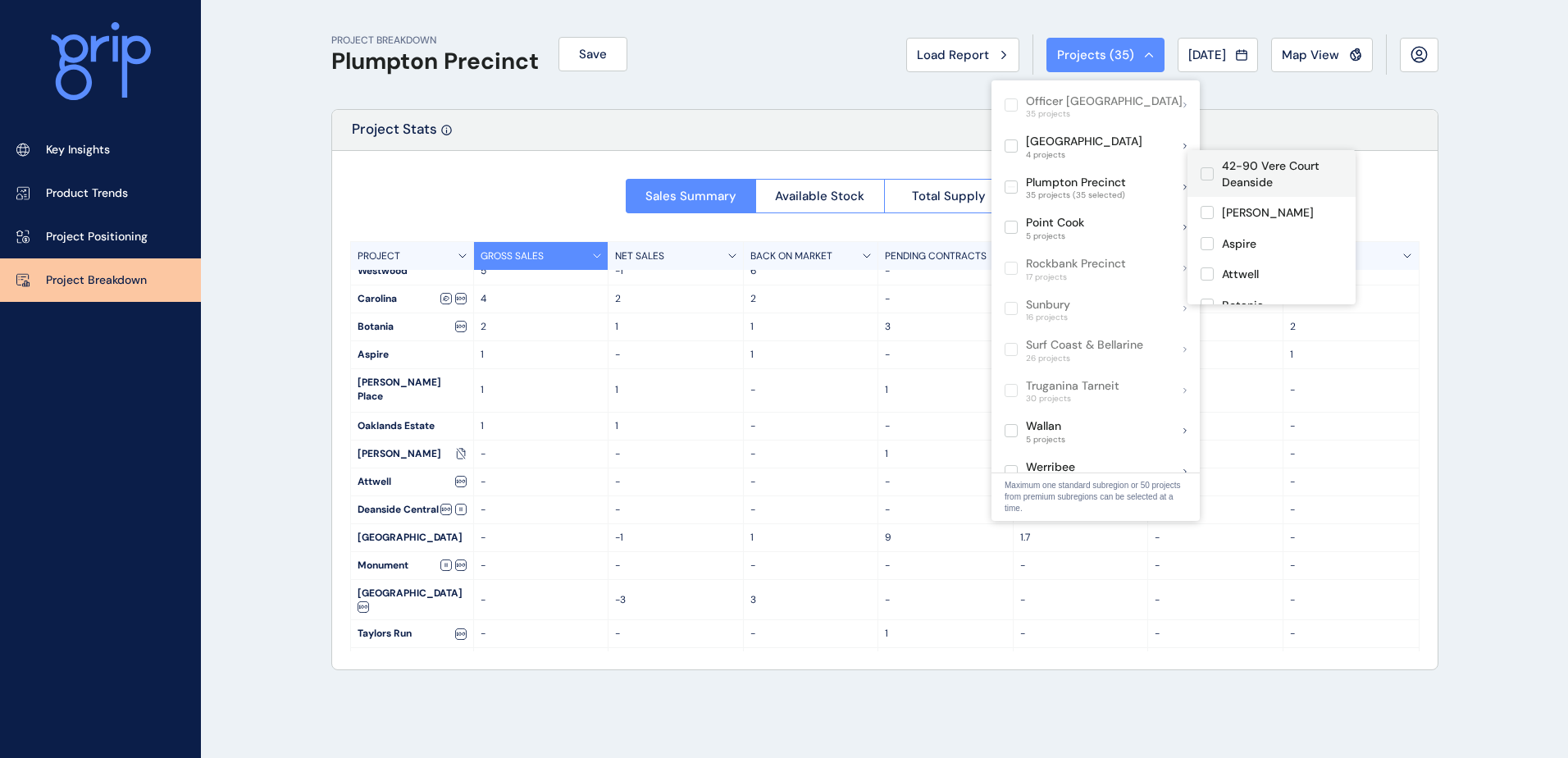
click at [1231, 182] on p "42-90 Vere Court Deanside" at bounding box center [1282, 174] width 121 height 32
click at [1220, 211] on span at bounding box center [1211, 212] width 21 height 13
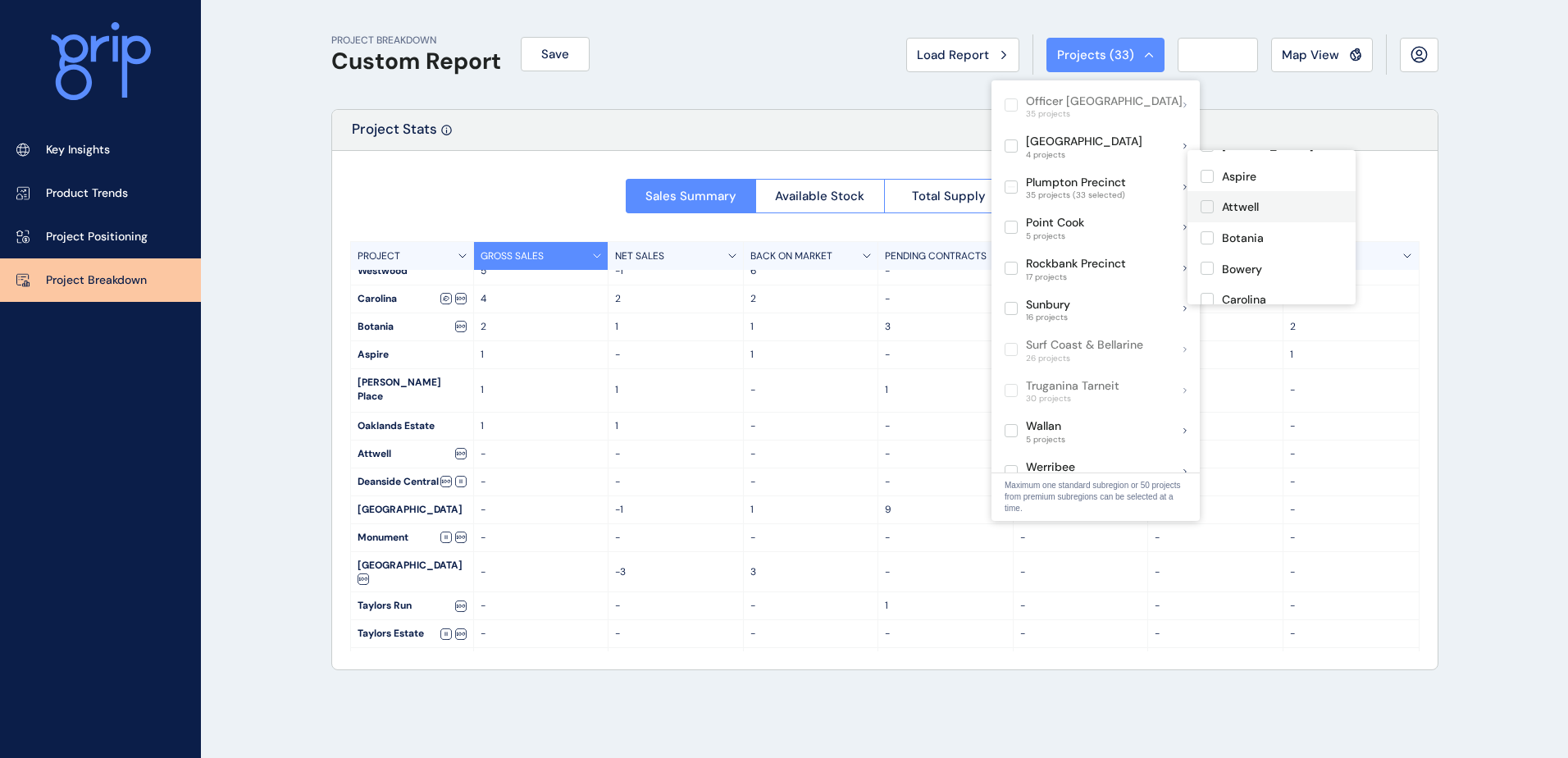
scroll to position [82, 0]
click at [1225, 171] on div "Aspire" at bounding box center [1272, 162] width 168 height 31
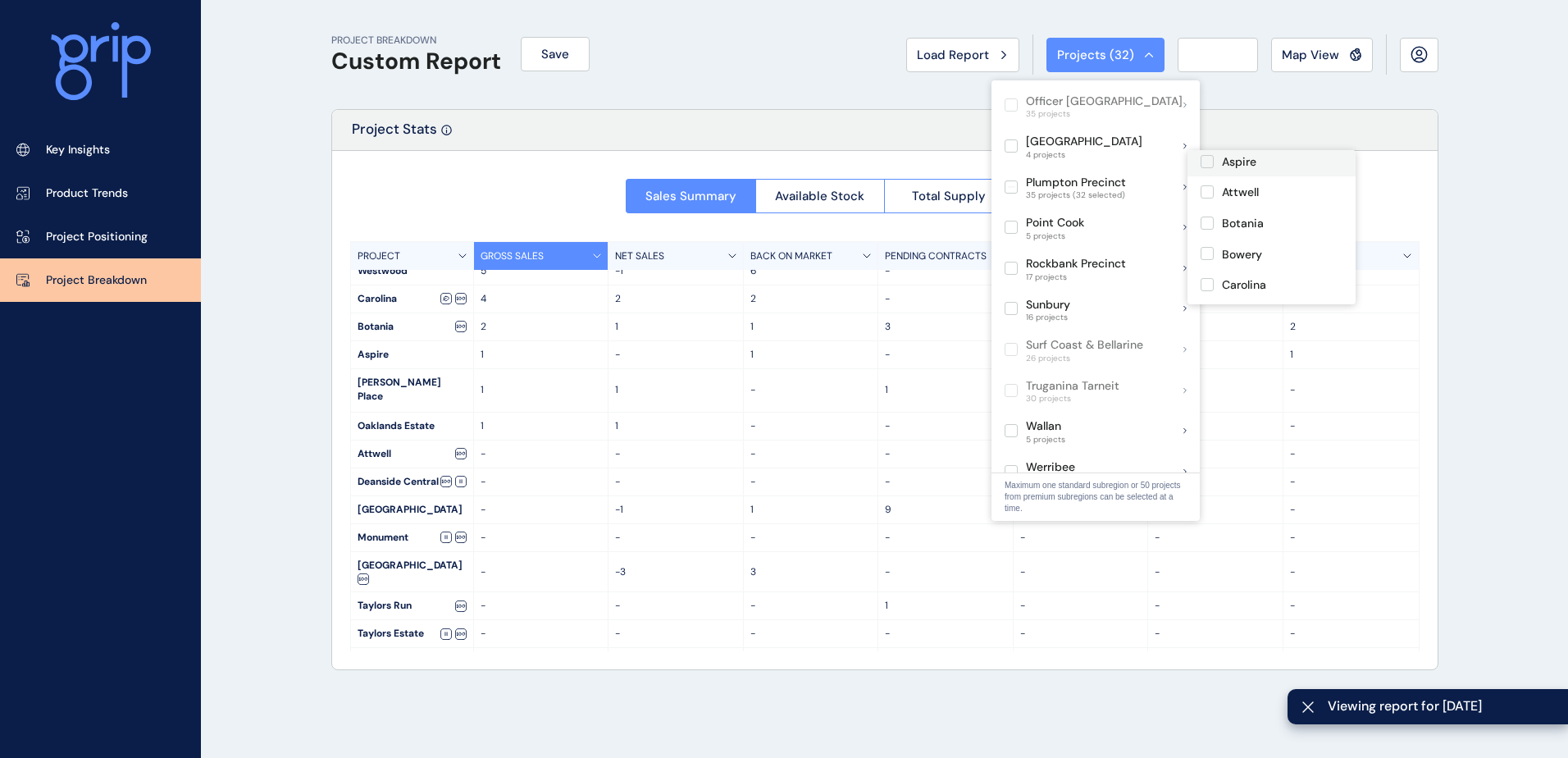
click at [1227, 162] on p "Aspire" at bounding box center [1239, 162] width 34 height 16
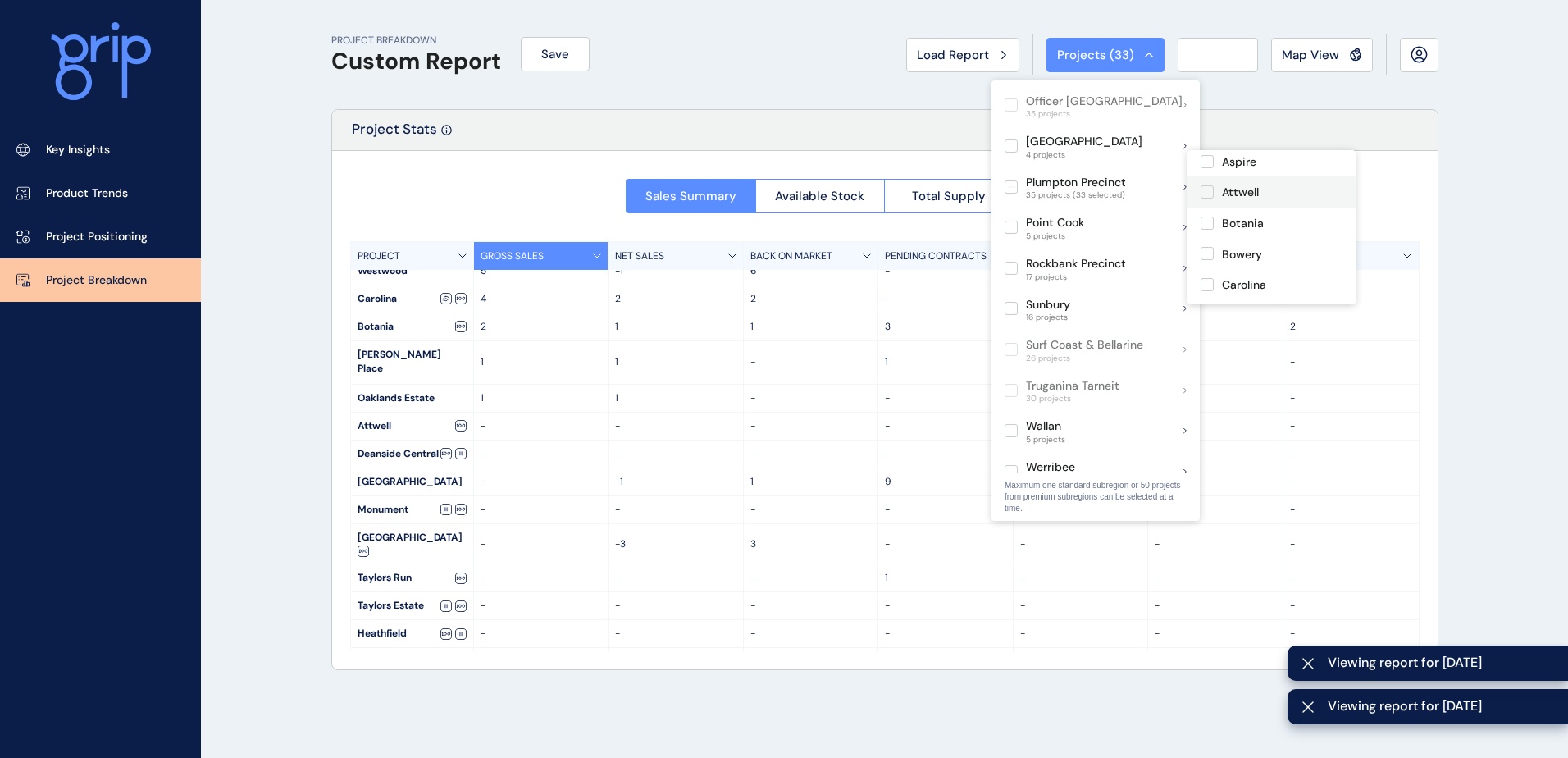
click at [1227, 182] on div "Attwell" at bounding box center [1272, 192] width 168 height 31
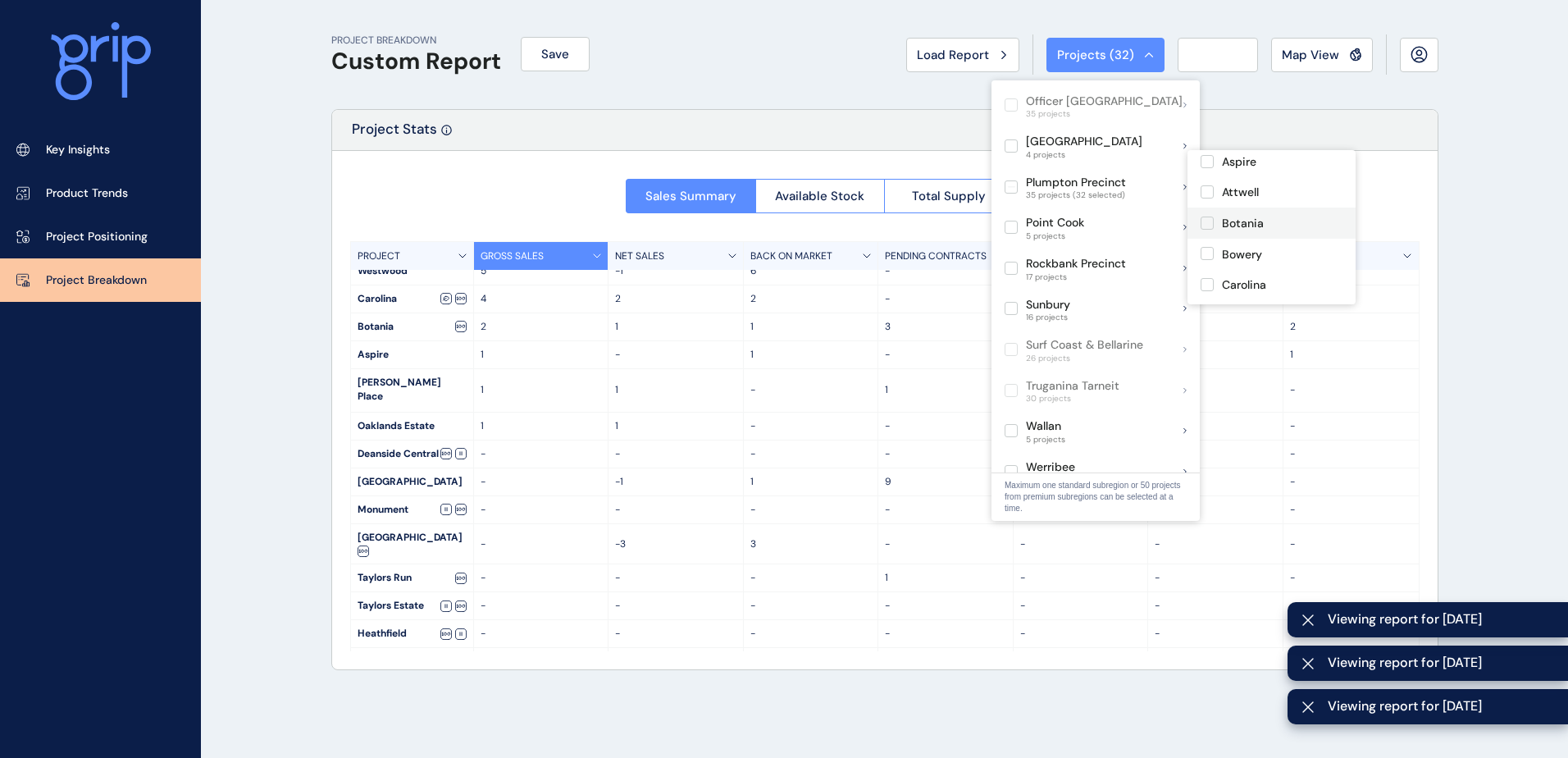
click at [1232, 162] on p "Aspire" at bounding box center [1239, 162] width 34 height 16
click at [1237, 224] on p "Botania" at bounding box center [1243, 224] width 42 height 16
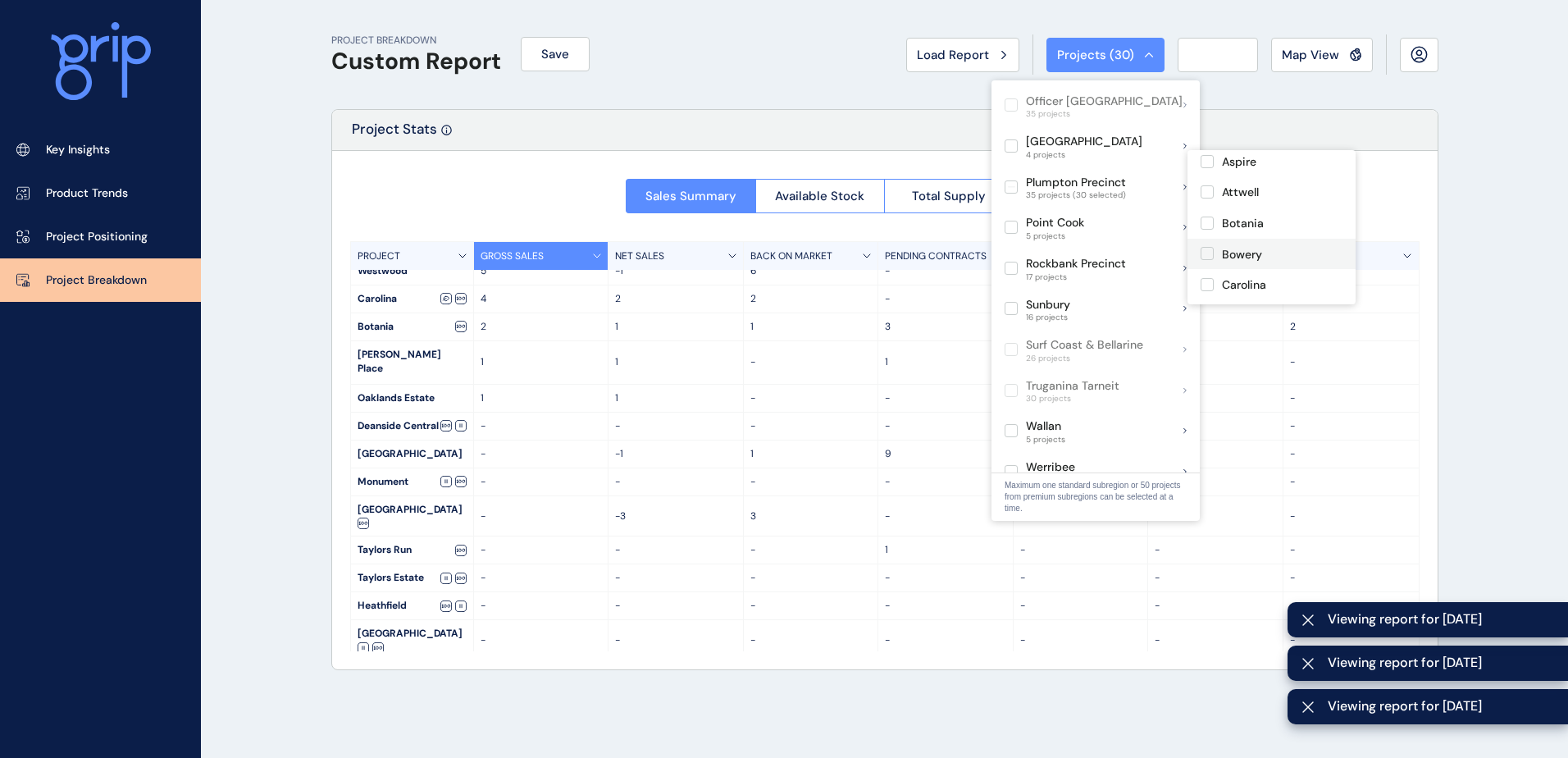
click at [1235, 254] on p "Bowery" at bounding box center [1242, 254] width 40 height 16
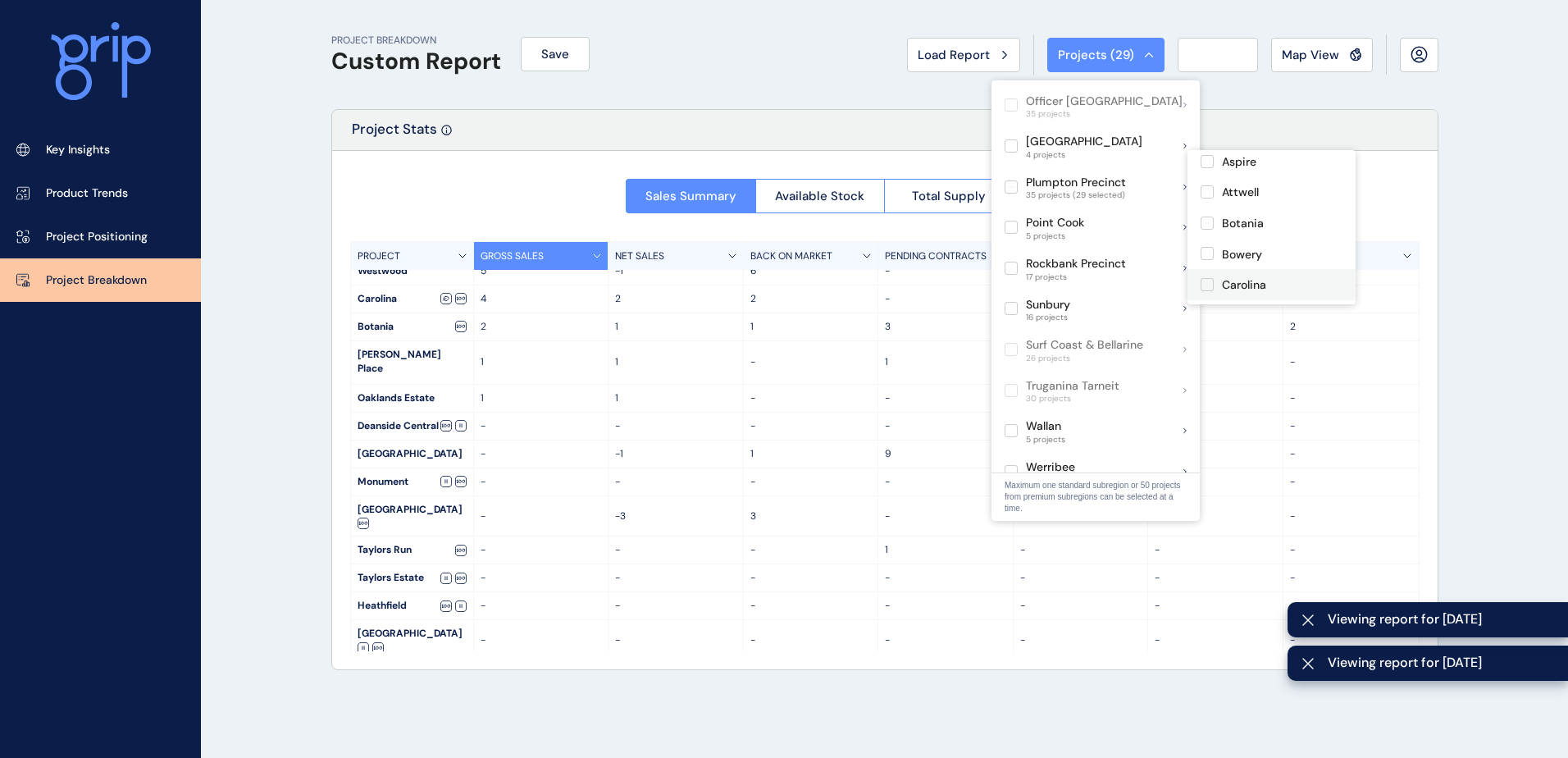
click at [1233, 283] on p "Carolina" at bounding box center [1244, 285] width 45 height 16
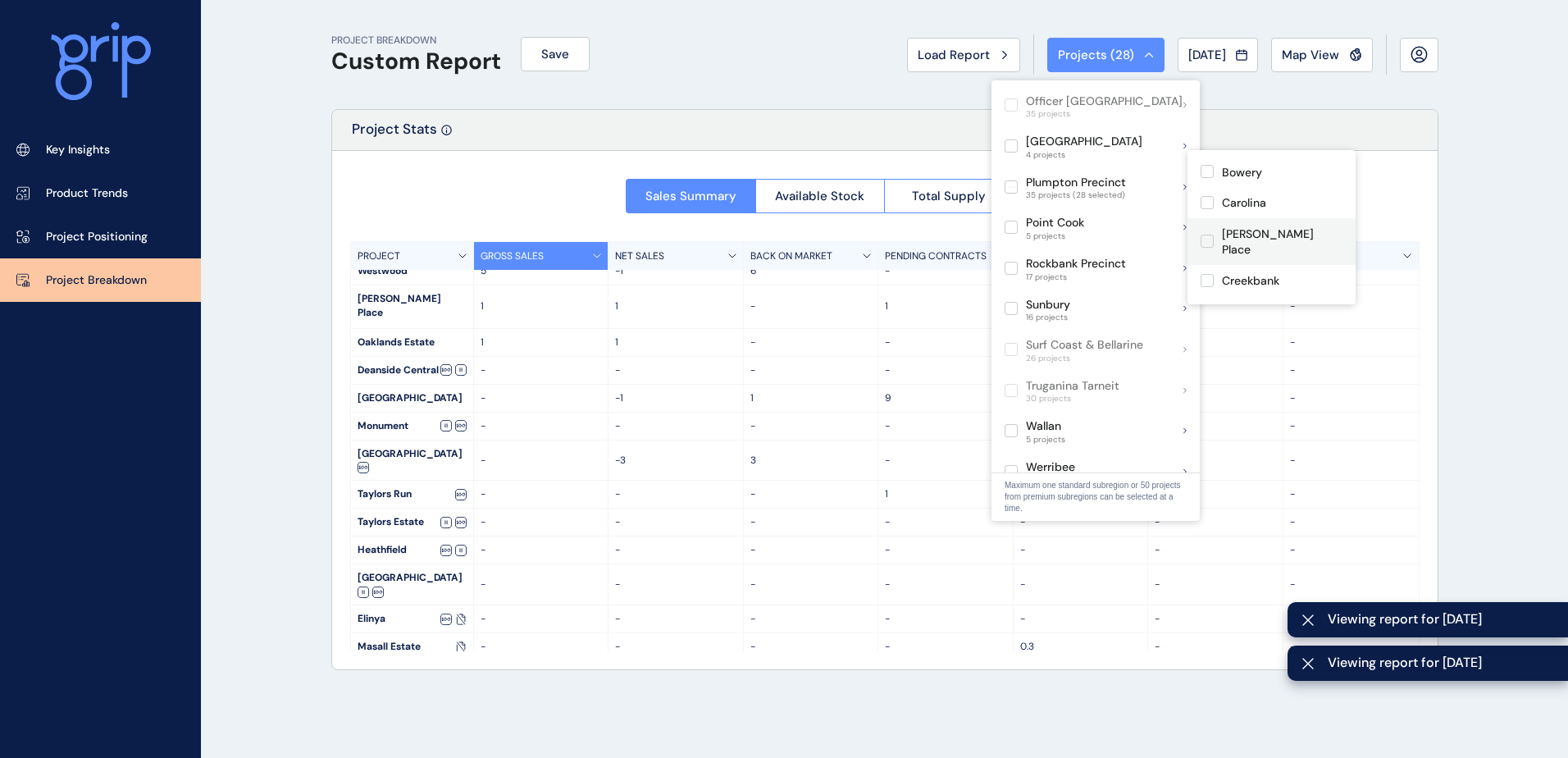
scroll to position [246, 0]
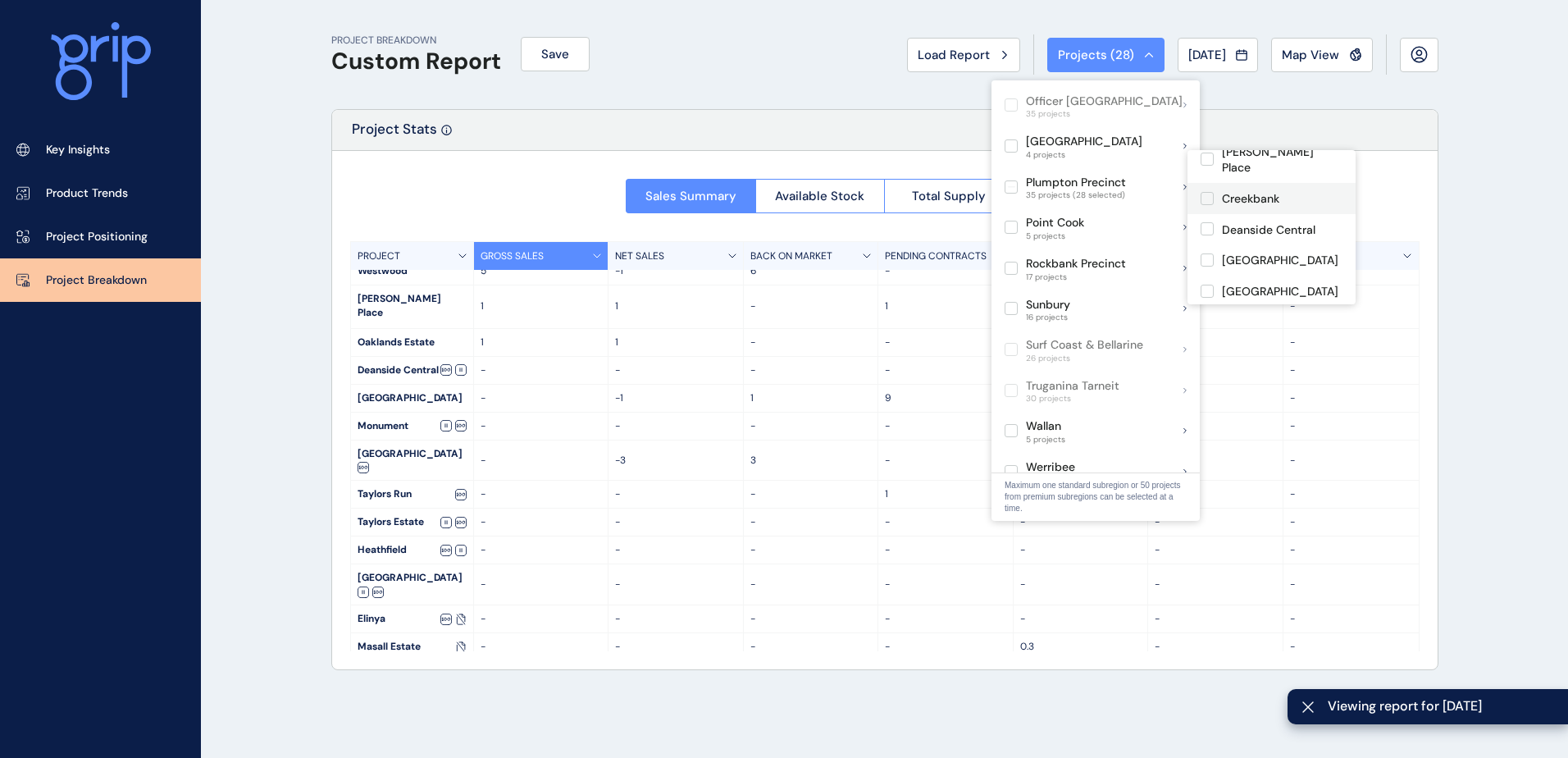
drag, startPoint x: 1261, startPoint y: 158, endPoint x: 1256, endPoint y: 183, distance: 25.5
click at [1261, 157] on p "[PERSON_NAME] Place" at bounding box center [1282, 160] width 121 height 32
click at [1256, 191] on p "Creekbank" at bounding box center [1250, 199] width 57 height 16
click at [1249, 223] on p "Deanside Central" at bounding box center [1268, 230] width 93 height 16
click at [1247, 253] on p "[GEOGRAPHIC_DATA]" at bounding box center [1280, 260] width 116 height 16
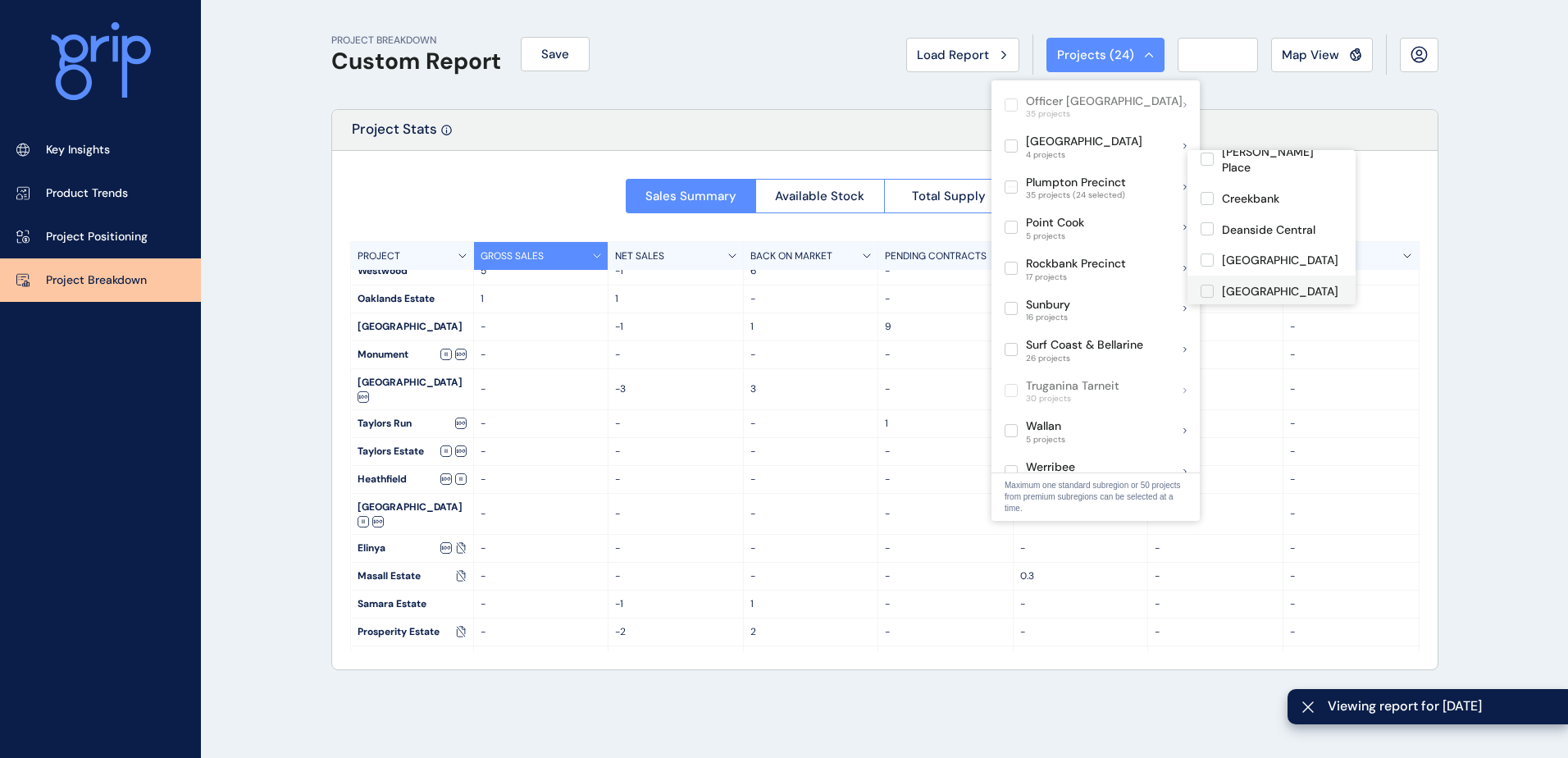
click at [1243, 276] on div "[GEOGRAPHIC_DATA]" at bounding box center [1272, 291] width 168 height 31
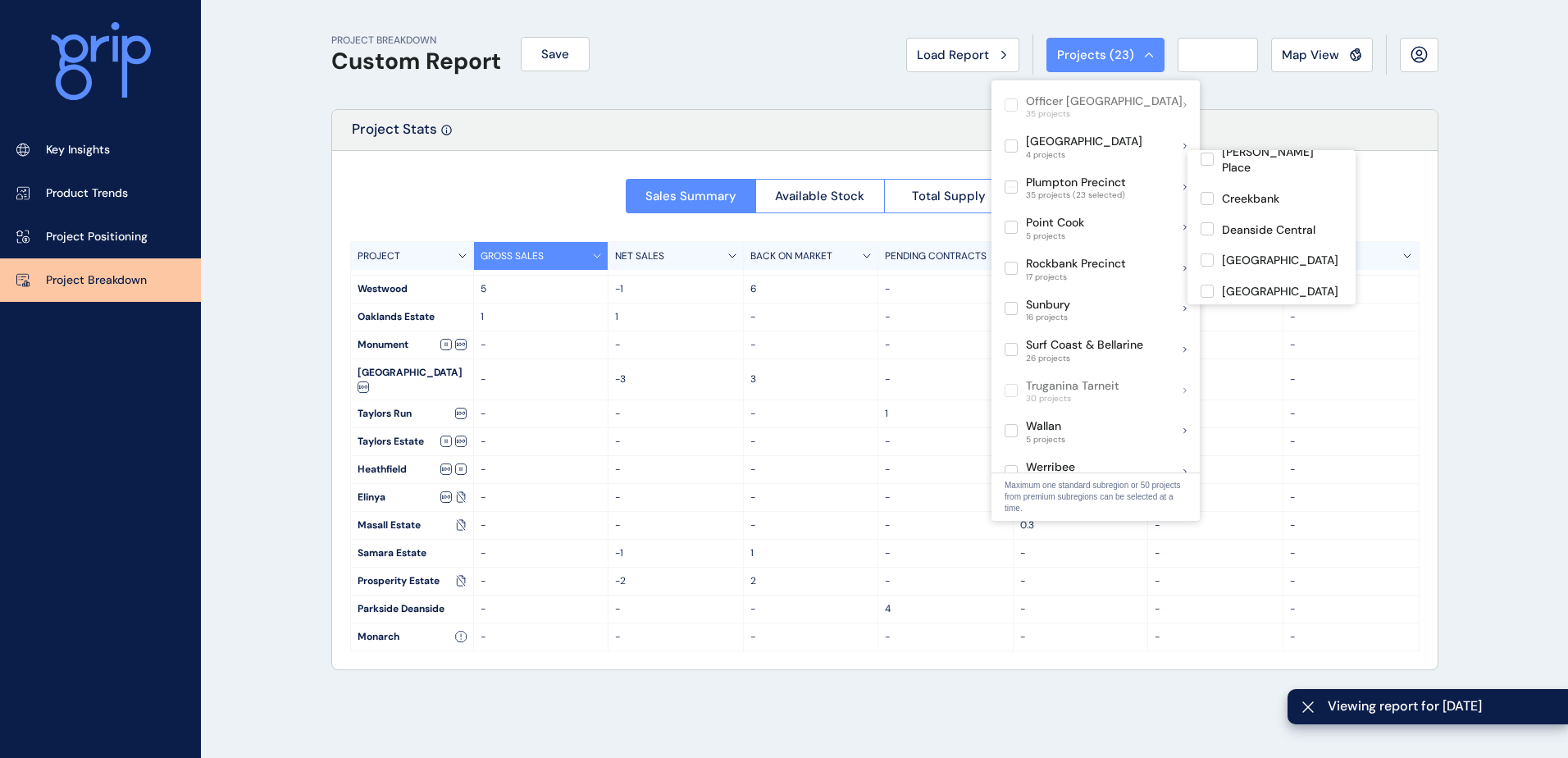
scroll to position [37, 0]
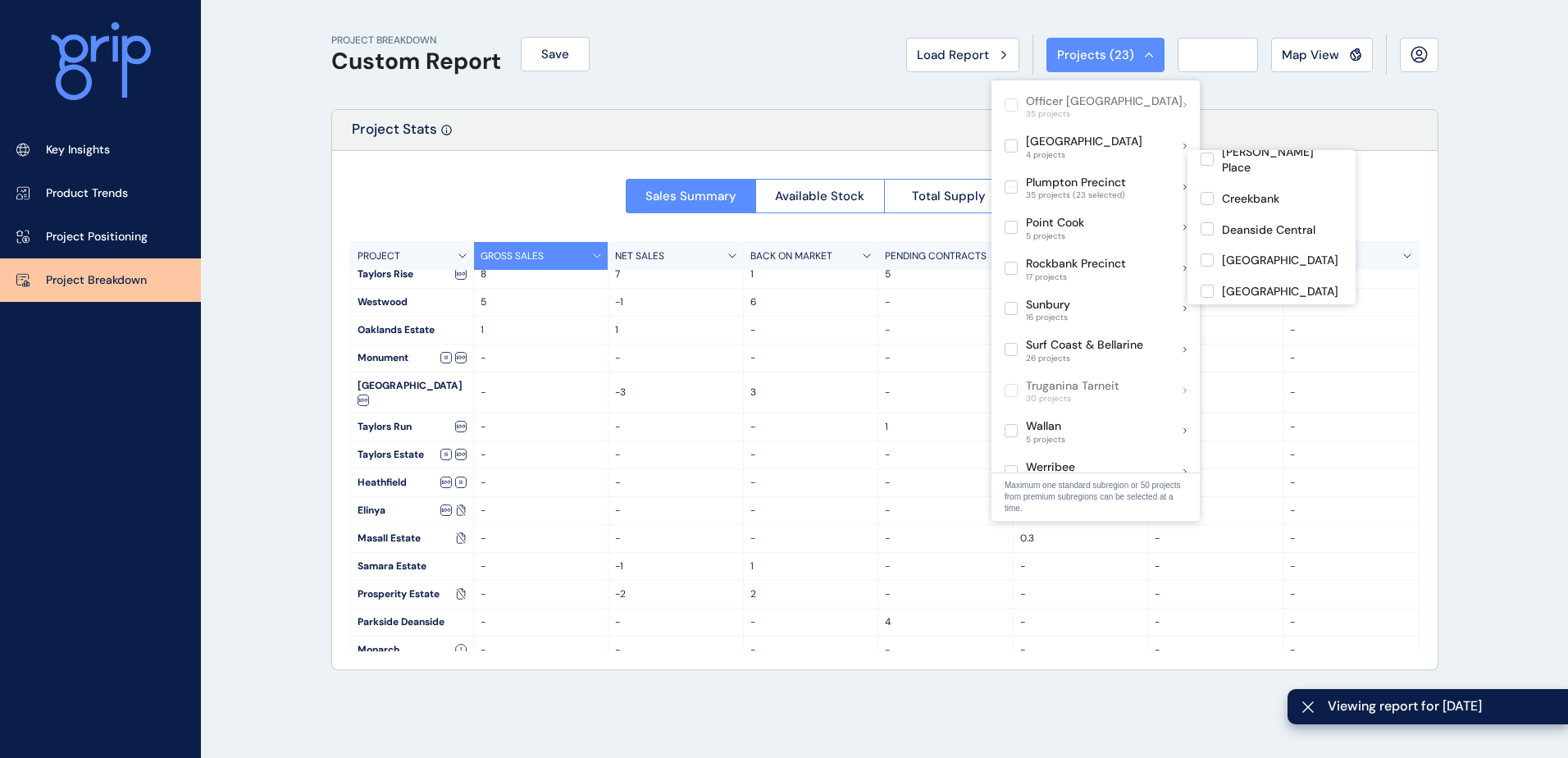
click at [1253, 244] on div "[GEOGRAPHIC_DATA]" at bounding box center [1272, 260] width 168 height 31
click at [1250, 276] on div "[GEOGRAPHIC_DATA]" at bounding box center [1272, 291] width 168 height 31
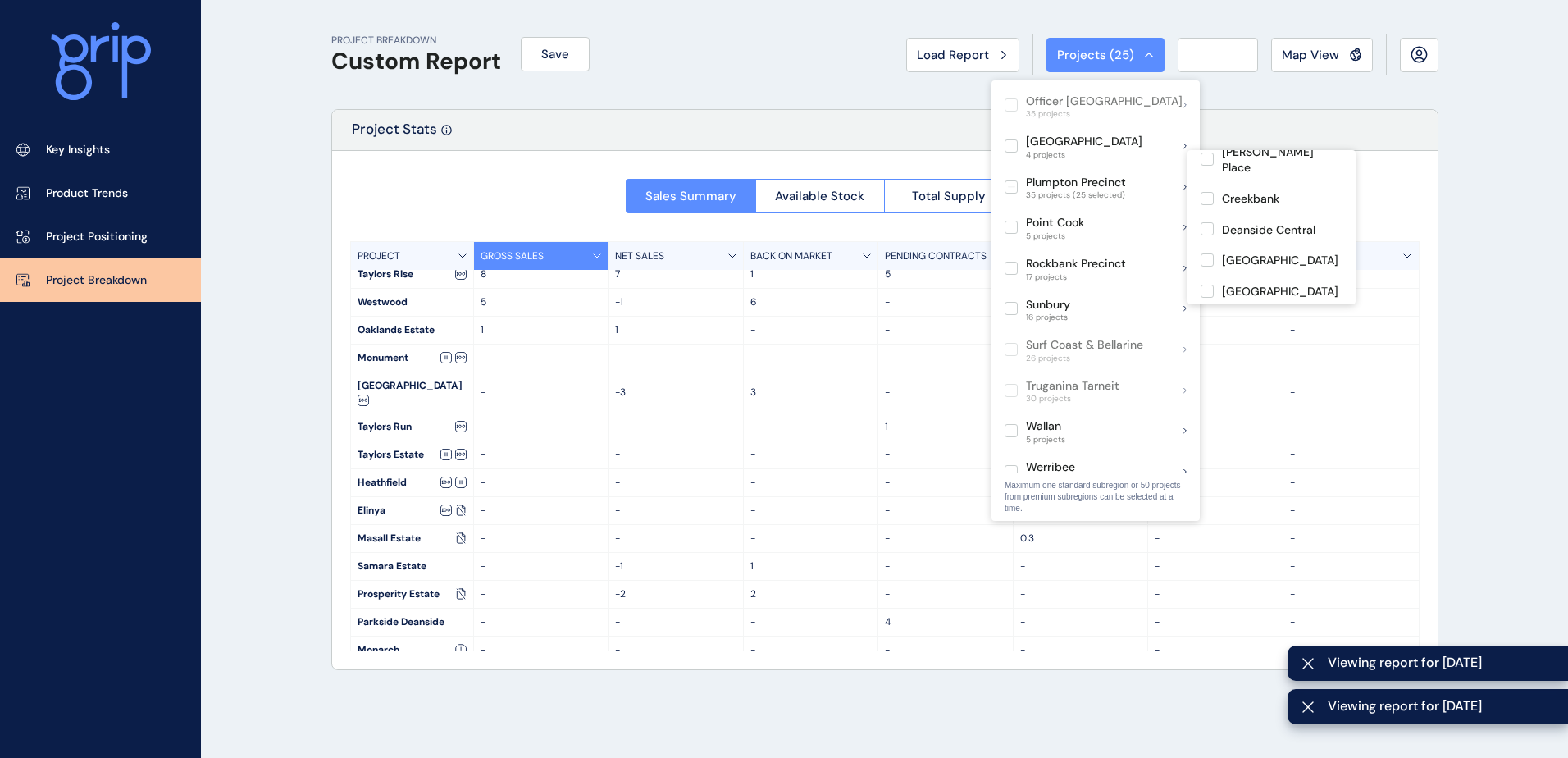
click at [1248, 377] on p "[GEOGRAPHIC_DATA]" at bounding box center [1280, 385] width 116 height 16
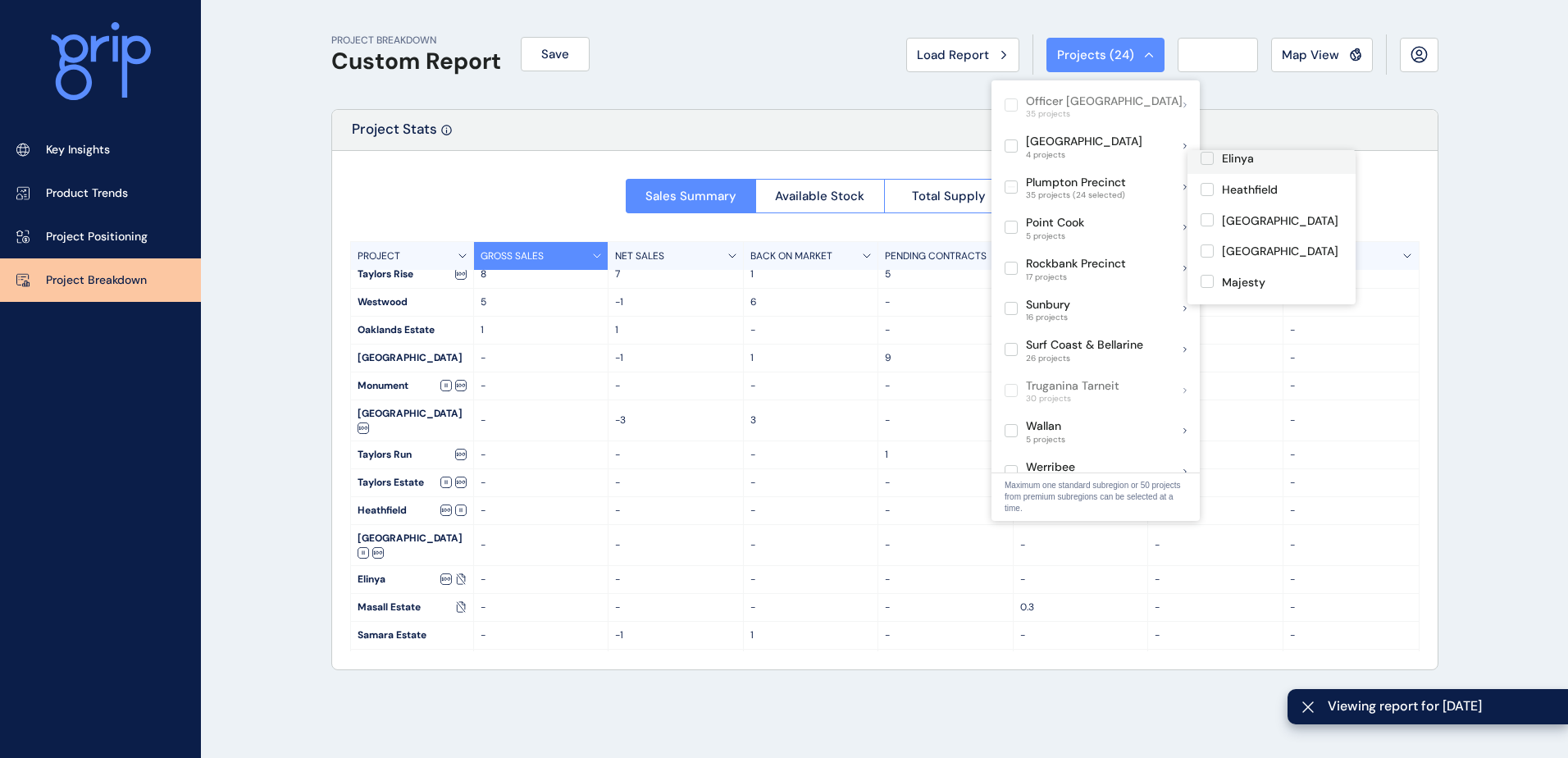
scroll to position [410, 0]
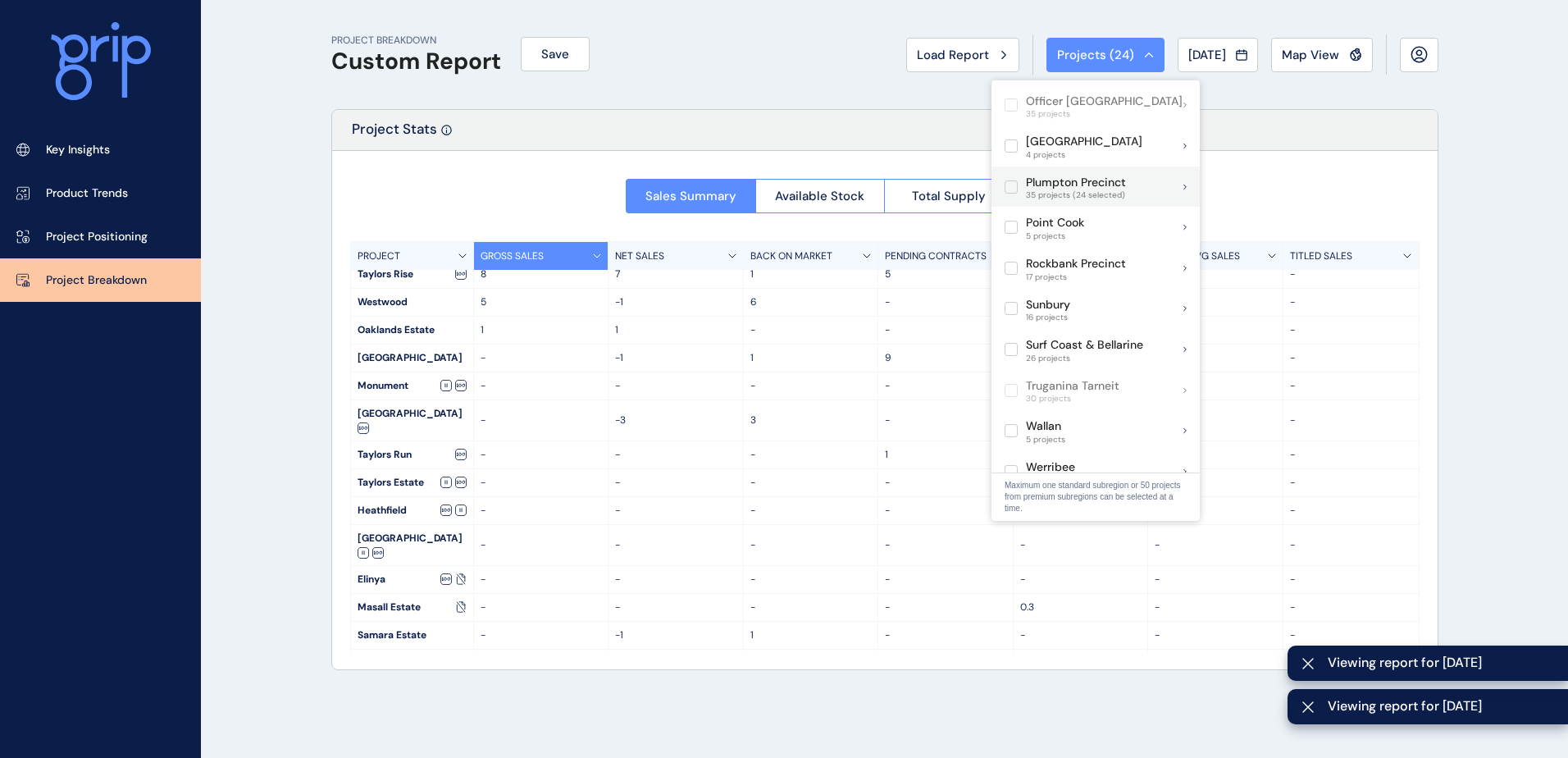
click at [1048, 175] on p "Plumpton Precinct" at bounding box center [1076, 182] width 100 height 16
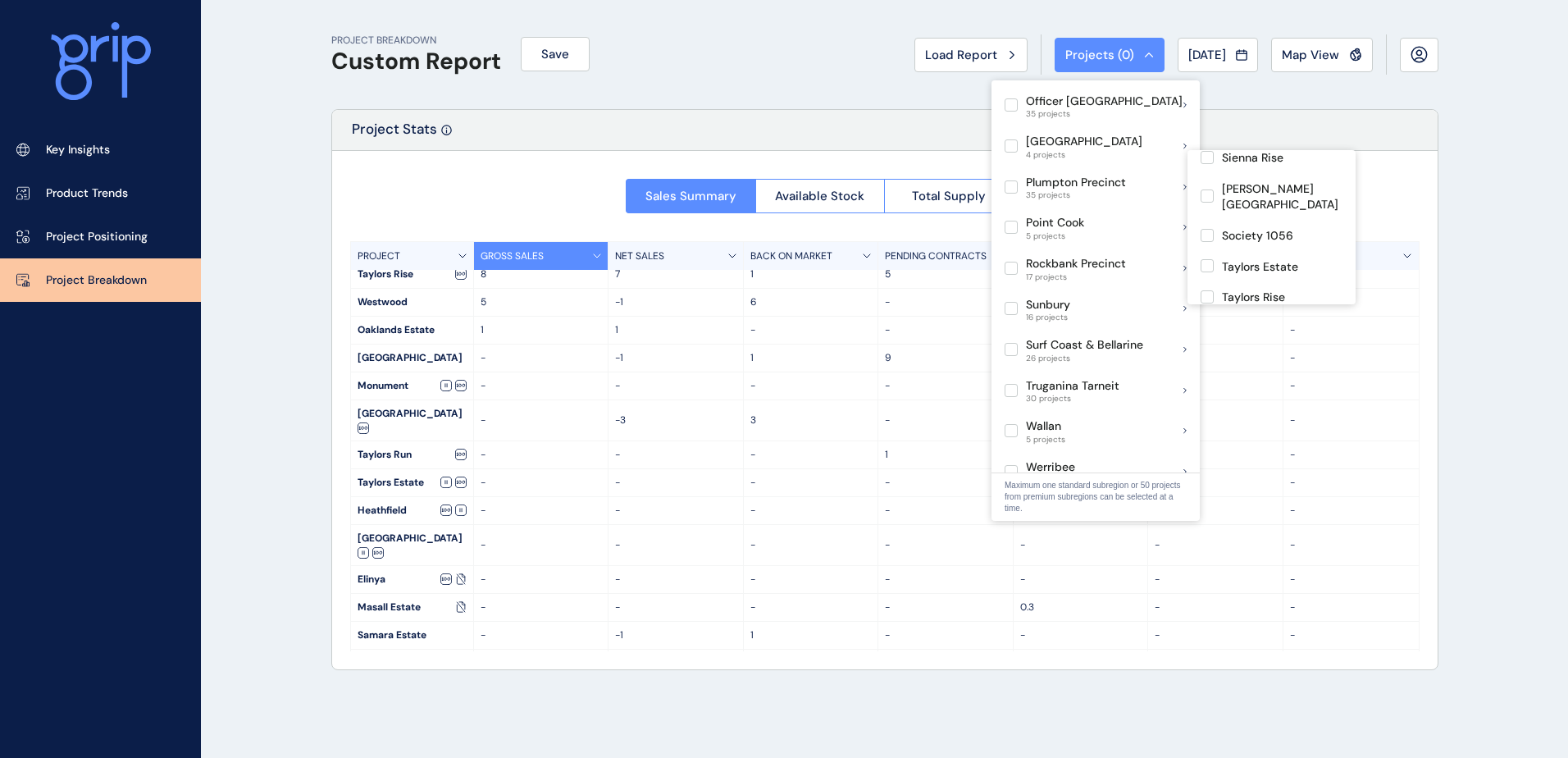
scroll to position [903, 0]
click at [1213, 292] on label at bounding box center [1207, 298] width 13 height 13
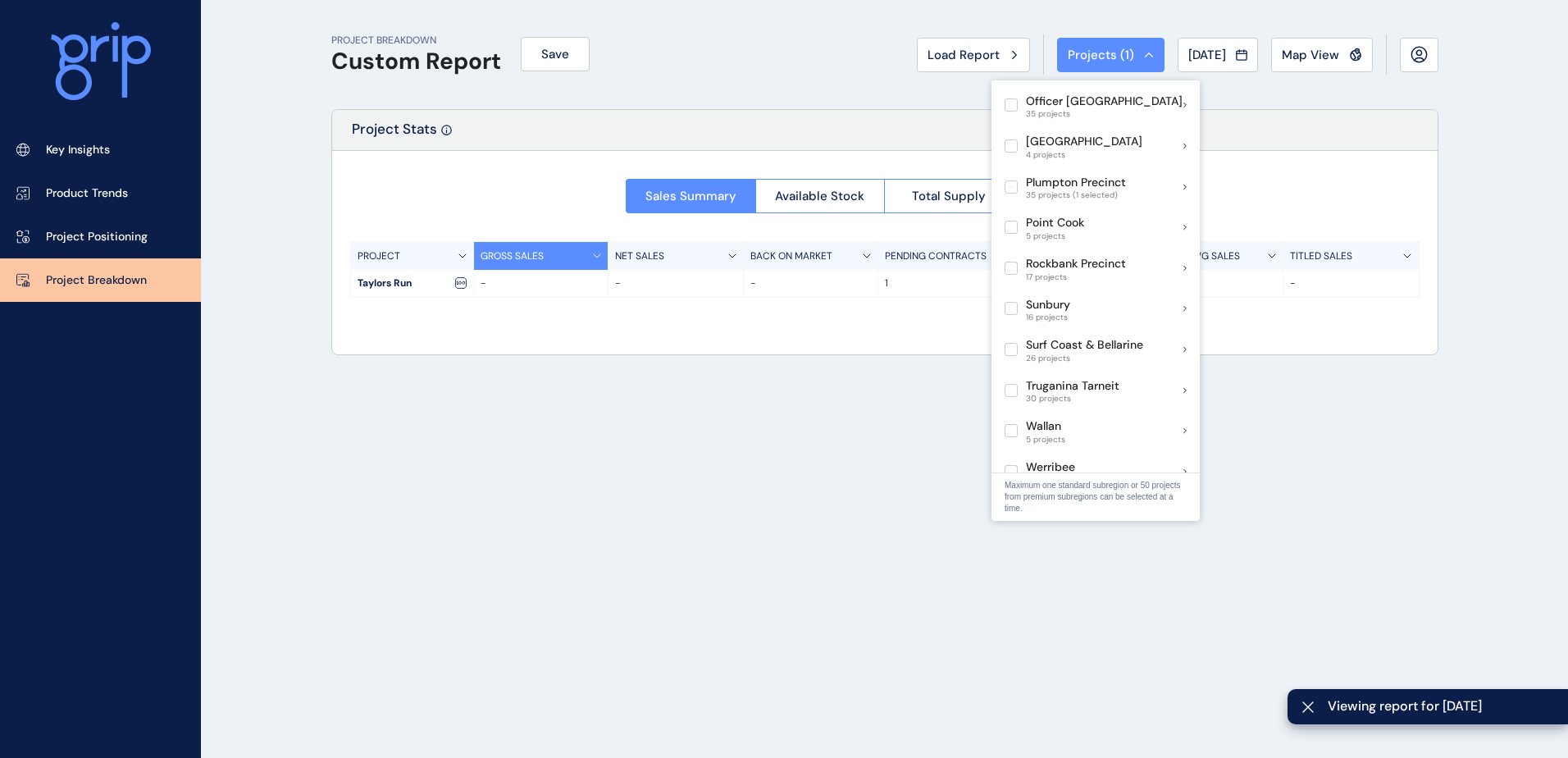
click at [1418, 175] on div "Sales Summary Available Stock Total Supply Median Price/Size PROJECT GROSS SALE…" at bounding box center [885, 233] width 1106 height 165
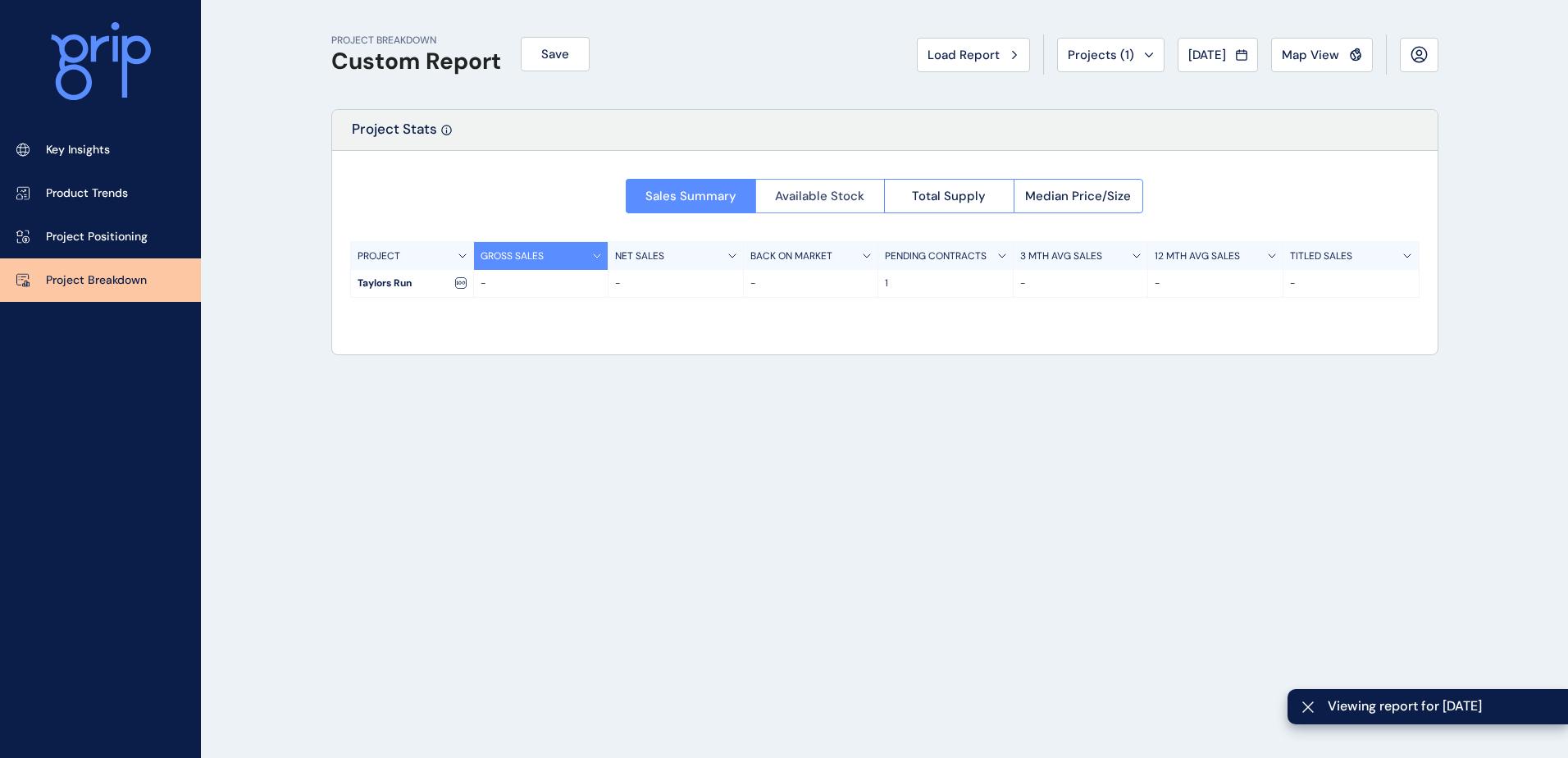
click at [805, 196] on span "Available Stock" at bounding box center [820, 195] width 89 height 16
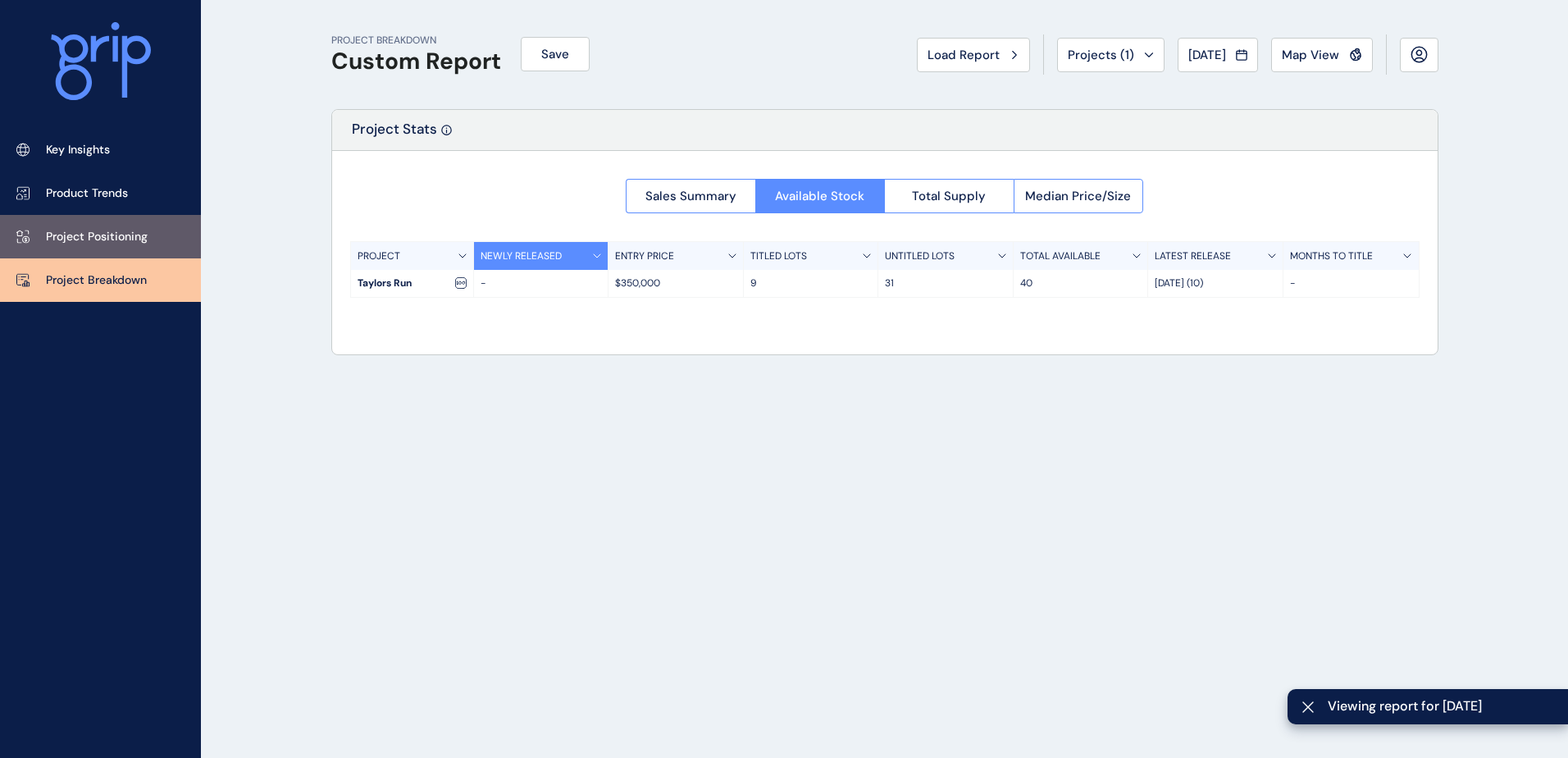
drag, startPoint x: 98, startPoint y: 224, endPoint x: 122, endPoint y: 224, distance: 24.0
click at [98, 224] on link "Project Positioning" at bounding box center [100, 236] width 201 height 44
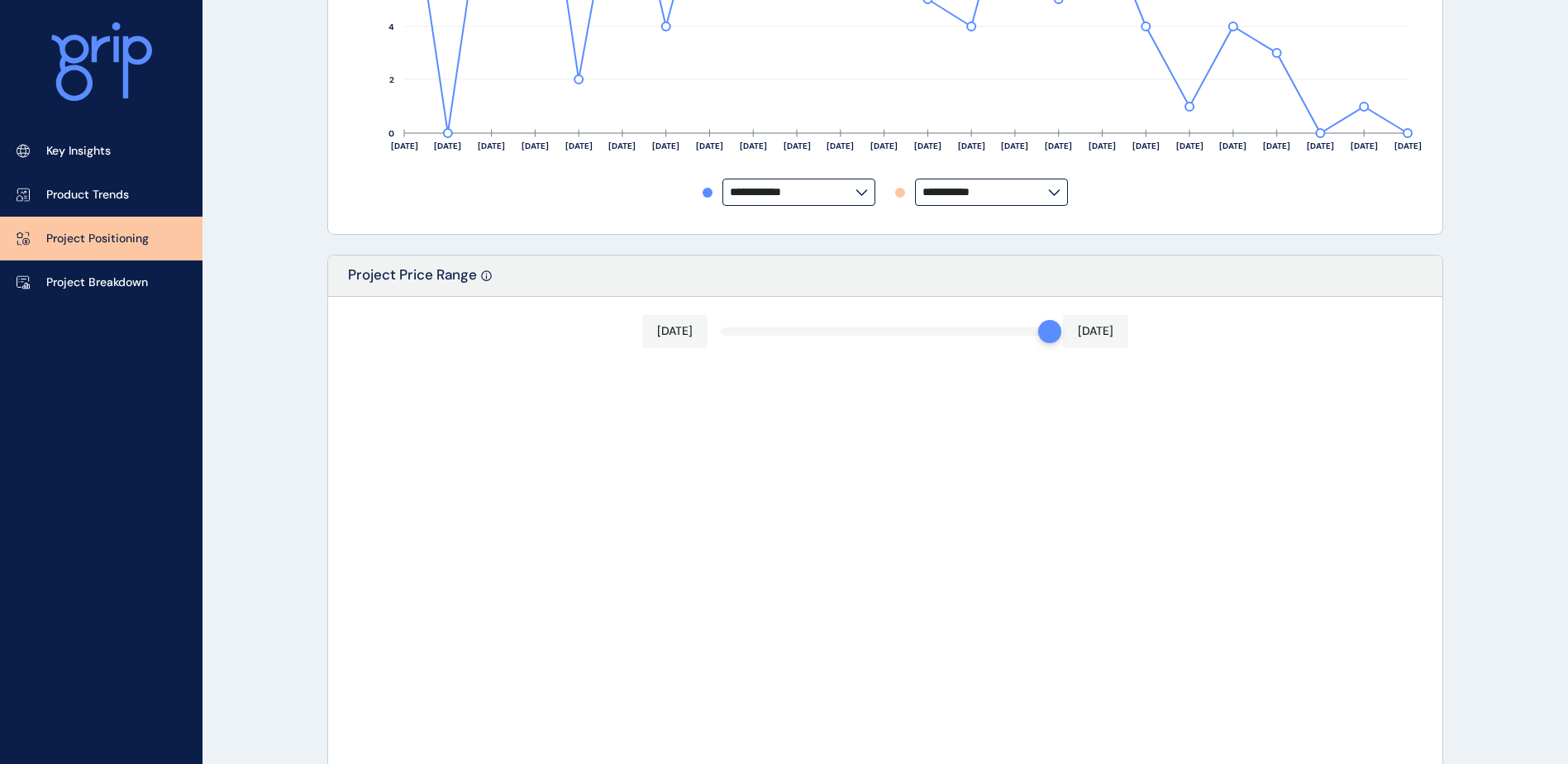
scroll to position [1141, 0]
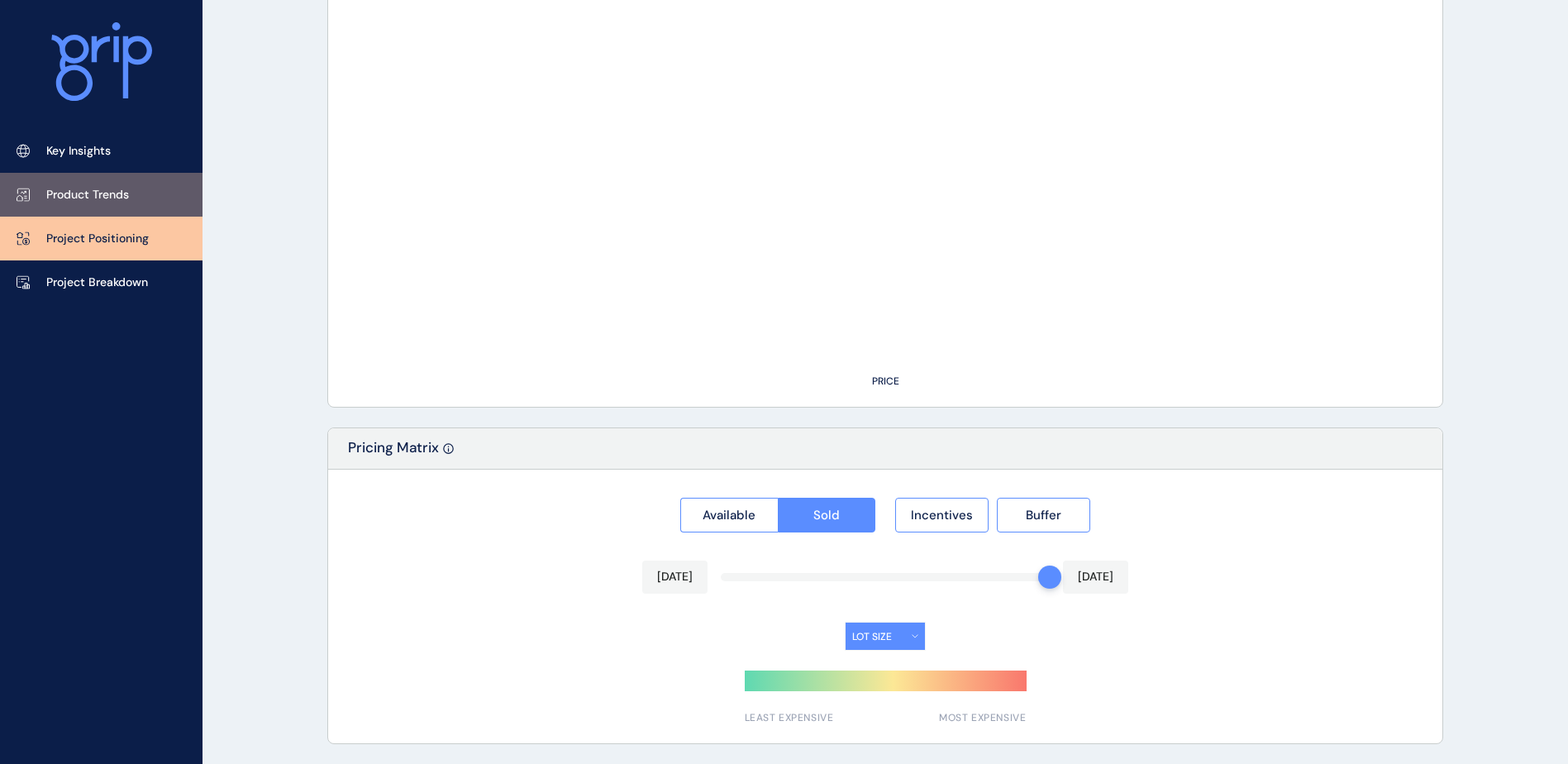
click at [88, 212] on link "Product Trends" at bounding box center [101, 194] width 203 height 44
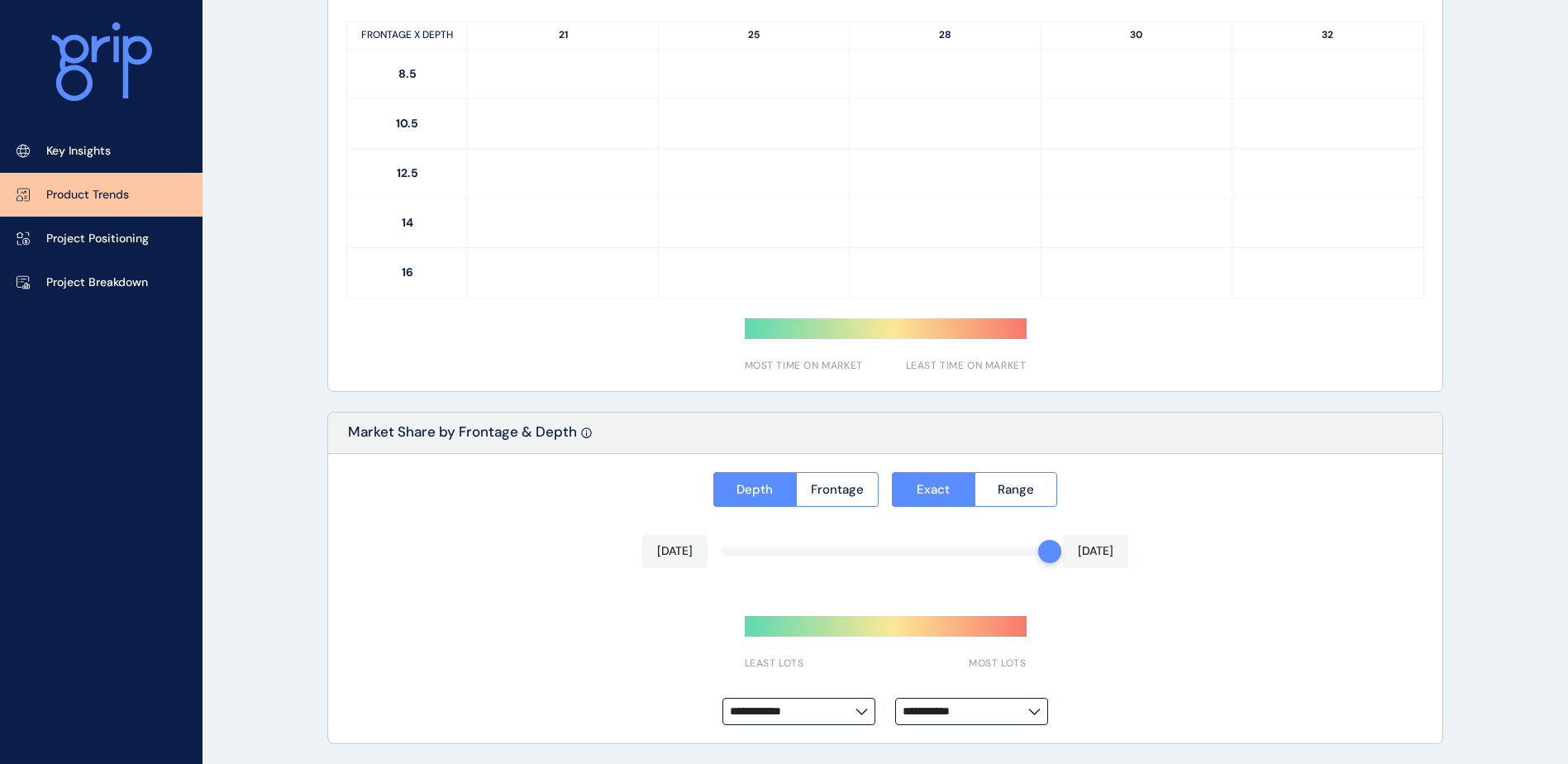
type input "**********"
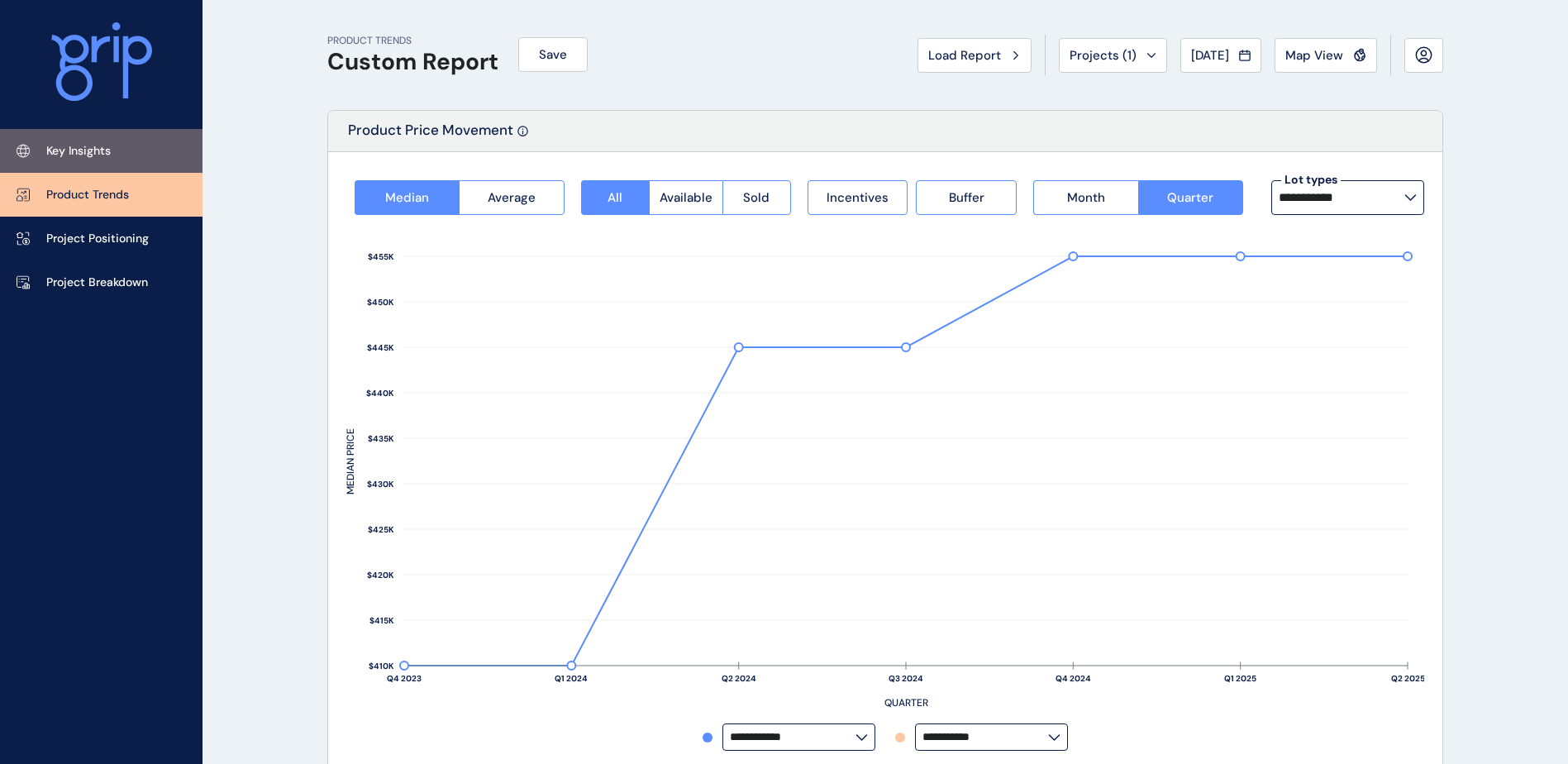
click at [75, 155] on p "Key Insights" at bounding box center [79, 151] width 65 height 16
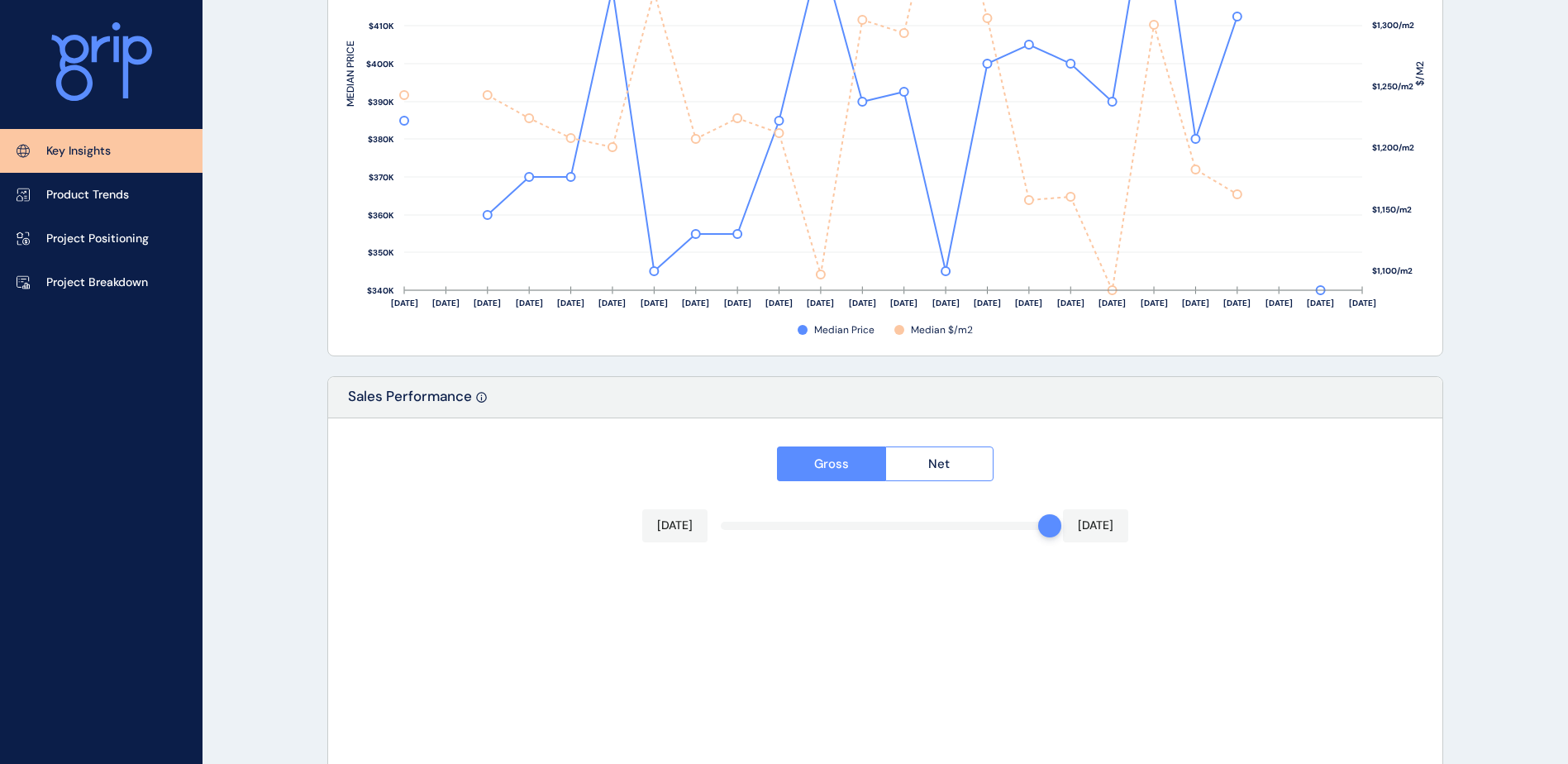
scroll to position [2718, 0]
